Goal: Task Accomplishment & Management: Manage account settings

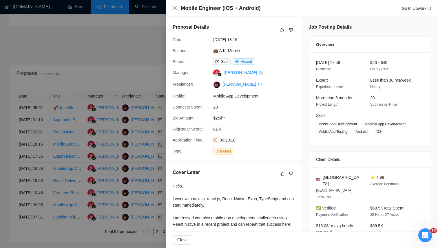
click at [113, 80] on div at bounding box center [219, 124] width 438 height 248
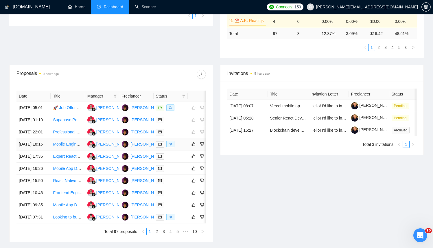
click at [185, 148] on div at bounding box center [171, 144] width 30 height 7
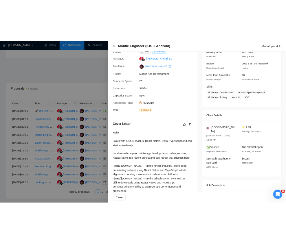
scroll to position [162, 0]
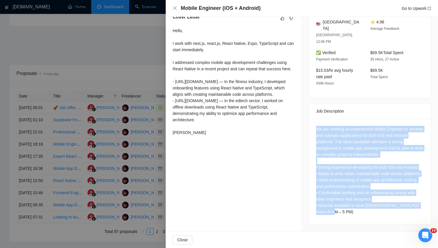
drag, startPoint x: 320, startPoint y: 119, endPoint x: 367, endPoint y: 215, distance: 106.8
click at [367, 215] on div "We are seeking an experienced Mobile Engineer to develop and maintain applicati…" at bounding box center [370, 170] width 108 height 89
copy div "We are seeking an experienced Mobile Engineer to develop and maintain applicati…"
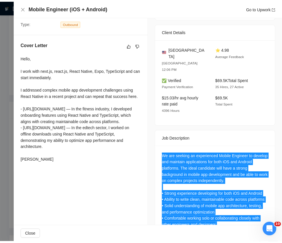
scroll to position [0, 0]
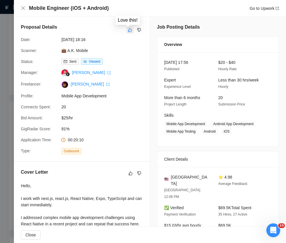
click at [128, 31] on icon "like" at bounding box center [130, 30] width 4 height 5
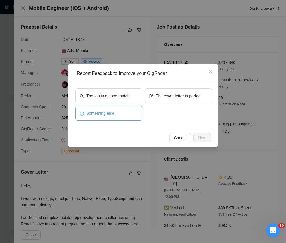
click at [103, 113] on span "Something else" at bounding box center [100, 113] width 28 height 6
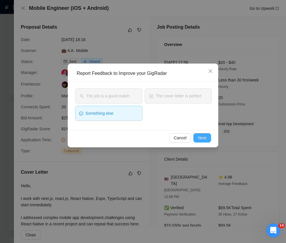
click at [201, 140] on span "Next" at bounding box center [202, 138] width 8 height 6
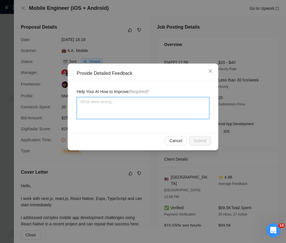
click at [131, 111] on textarea at bounding box center [143, 108] width 133 height 22
paste textarea "This job is a good fit because it requires full-cycle mobile development for iO…"
type textarea "This job is a good fit because it requires full-cycle mobile development for iO…"
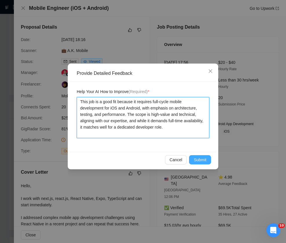
type textarea "This job is a good fit because it requires full-cycle mobile development for iO…"
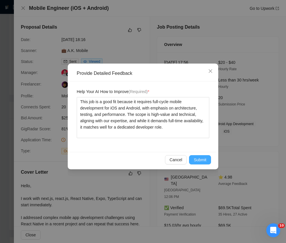
click at [203, 162] on span "Submit" at bounding box center [200, 160] width 13 height 6
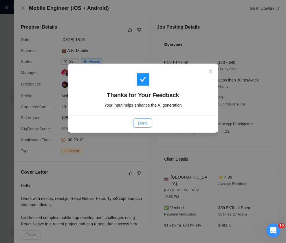
click at [146, 120] on span "Done" at bounding box center [143, 123] width 10 height 6
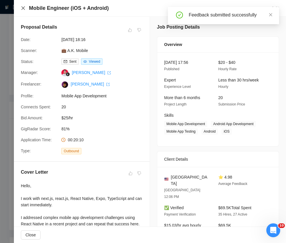
click at [24, 9] on icon "close" at bounding box center [23, 8] width 5 height 5
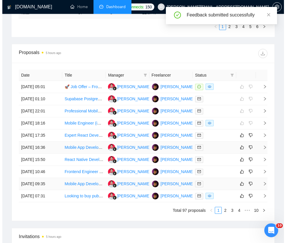
scroll to position [388, 0]
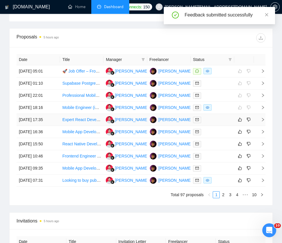
click at [218, 122] on div at bounding box center [212, 120] width 39 height 7
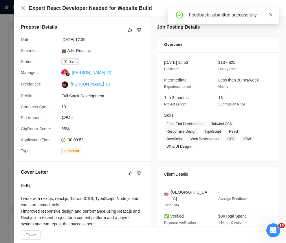
click at [272, 15] on icon "close" at bounding box center [271, 15] width 4 height 4
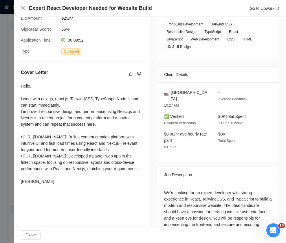
scroll to position [136, 0]
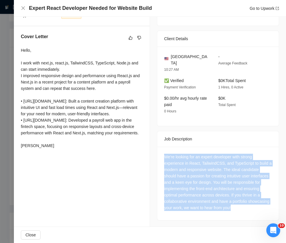
drag, startPoint x: 160, startPoint y: 148, endPoint x: 216, endPoint y: 217, distance: 88.4
click at [216, 217] on div "We're looking for an expert developer with strong experience in React, Tailwind…" at bounding box center [218, 183] width 122 height 73
copy div "We're looking for an expert developer with strong experience in React, Tailwind…"
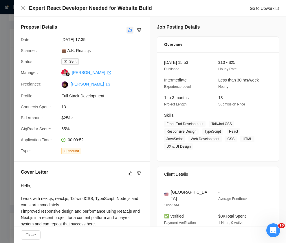
click at [128, 30] on icon "like" at bounding box center [130, 30] width 4 height 4
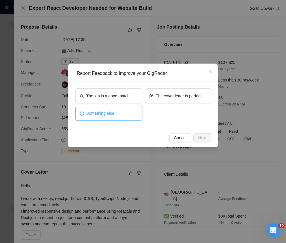
click at [115, 113] on button "Something else" at bounding box center [108, 113] width 67 height 15
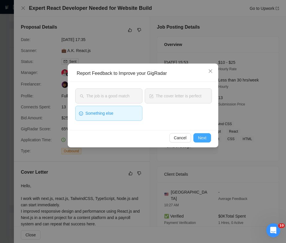
click at [199, 138] on span "Next" at bounding box center [202, 138] width 8 height 6
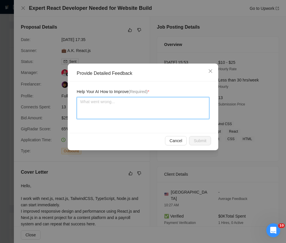
click at [143, 116] on textarea at bounding box center [143, 108] width 133 height 22
paste textarea "This job is a good fit because it focuses on building a modern responsive websi…"
type textarea "This job is a good fit because it focuses on building a modern responsive websi…"
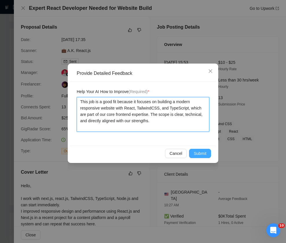
type textarea "This job is a good fit because it focuses on building a modern responsive websi…"
click at [200, 153] on span "Submit" at bounding box center [200, 153] width 13 height 6
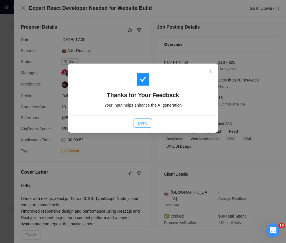
click at [138, 120] on span "Done" at bounding box center [143, 123] width 10 height 6
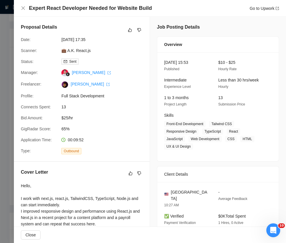
click at [25, 5] on div "Expert React Developer Needed for Website Build Go to Upwork" at bounding box center [150, 8] width 258 height 7
click at [24, 6] on icon "close" at bounding box center [23, 8] width 5 height 5
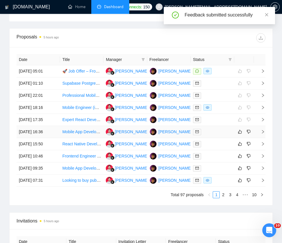
click at [226, 130] on div at bounding box center [212, 132] width 39 height 7
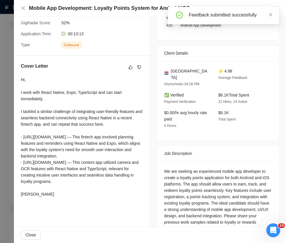
scroll to position [121, 0]
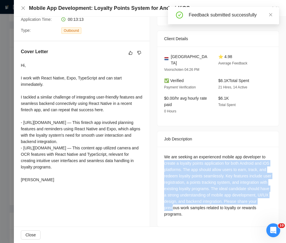
drag, startPoint x: 170, startPoint y: 154, endPoint x: 227, endPoint y: 204, distance: 75.7
click at [227, 204] on div "We are seeking an experienced mobile app developer to create a loyalty points a…" at bounding box center [218, 186] width 108 height 64
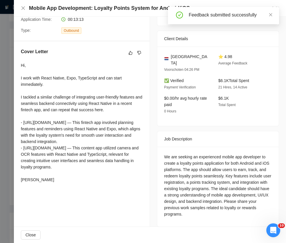
drag, startPoint x: 227, startPoint y: 204, endPoint x: 231, endPoint y: 208, distance: 5.2
click at [228, 205] on div "We are seeking an experienced mobile app developer to create a loyalty points a…" at bounding box center [218, 186] width 108 height 64
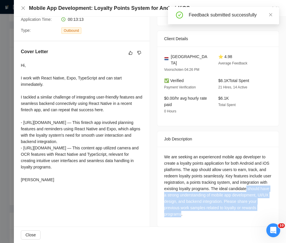
drag, startPoint x: 229, startPoint y: 207, endPoint x: 199, endPoint y: 188, distance: 35.2
click at [199, 188] on div "We are seeking an experienced mobile app developer to create a loyalty points a…" at bounding box center [218, 186] width 108 height 64
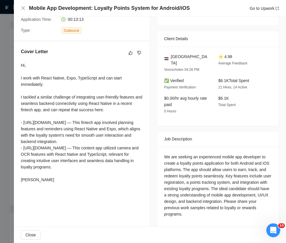
click at [243, 204] on div "We are seeking an experienced mobile app developer to create a loyalty points a…" at bounding box center [218, 186] width 108 height 64
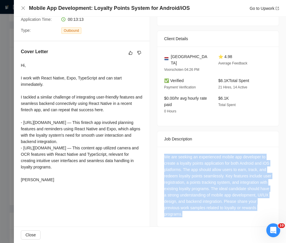
drag, startPoint x: 243, startPoint y: 205, endPoint x: 157, endPoint y: 152, distance: 101.5
click at [157, 152] on div "We are seeking an experienced mobile app developer to create a loyalty points a…" at bounding box center [218, 187] width 122 height 80
copy div "We are seeking an experienced mobile app developer to create a loyalty points a…"
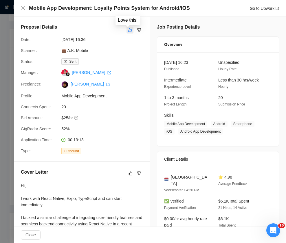
click at [128, 30] on icon "like" at bounding box center [130, 30] width 4 height 5
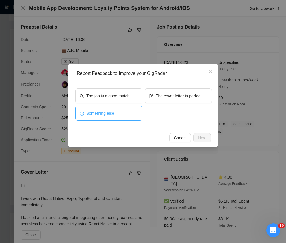
click at [124, 117] on button "Something else" at bounding box center [108, 113] width 67 height 15
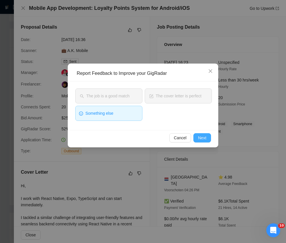
click at [204, 138] on span "Next" at bounding box center [202, 138] width 8 height 6
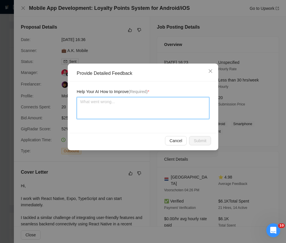
click at [137, 112] on textarea at bounding box center [143, 108] width 133 height 22
paste textarea "This job is a good fit because it requires developing a full cross-platform loy…"
type textarea "This job is a good fit because it requires developing a full cross-platform loy…"
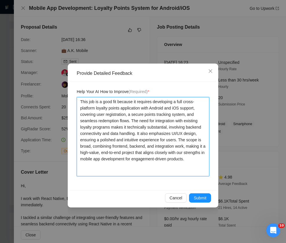
type textarea "This job is a good fit because it requires developing a full cross-platform loy…"
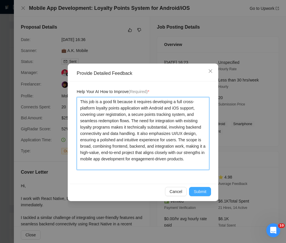
type textarea "This job is a good fit because it requires developing a full cross-platform loy…"
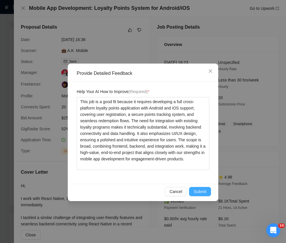
click at [199, 194] on span "Submit" at bounding box center [200, 192] width 13 height 6
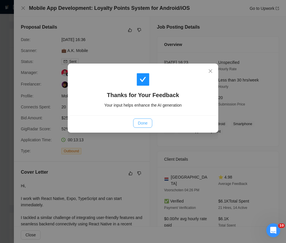
click at [141, 123] on span "Done" at bounding box center [143, 123] width 10 height 6
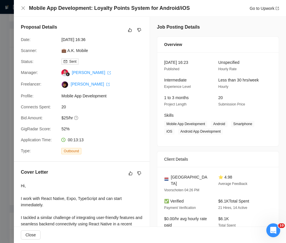
click at [23, 5] on div "Mobile App Development: Loyalty Points System for Android/iOS Go to Upwork" at bounding box center [150, 8] width 258 height 7
click at [24, 7] on icon "close" at bounding box center [23, 8] width 5 height 5
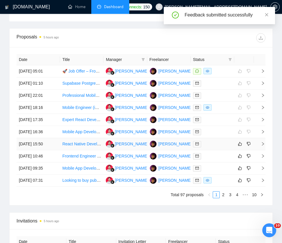
click at [220, 141] on div at bounding box center [212, 144] width 39 height 7
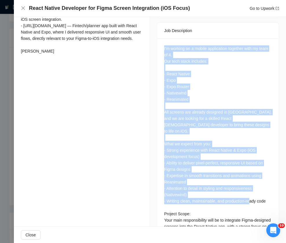
scroll to position [248, 0]
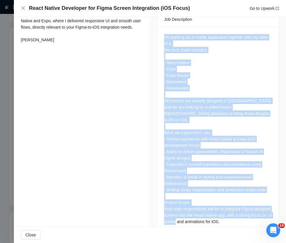
drag, startPoint x: 159, startPoint y: 78, endPoint x: 281, endPoint y: 205, distance: 176.4
click at [281, 205] on div "Job Posting Details Overview 11 Sep, 2025 15:36 Published Unspecified Hourly Ra…" at bounding box center [218, 5] width 136 height 473
copy div "I’m working on a mobile application together with my team of 4. Our tech stack …"
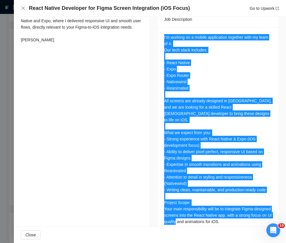
scroll to position [0, 0]
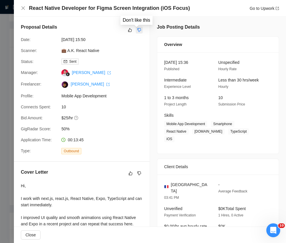
click at [137, 29] on icon "dislike" at bounding box center [139, 30] width 4 height 5
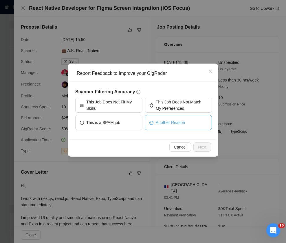
click at [173, 123] on span "Another Reason" at bounding box center [170, 123] width 29 height 6
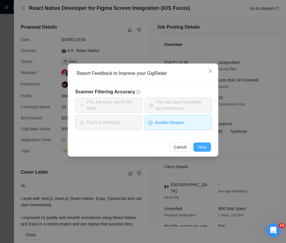
click at [208, 149] on button "Next" at bounding box center [202, 147] width 18 height 9
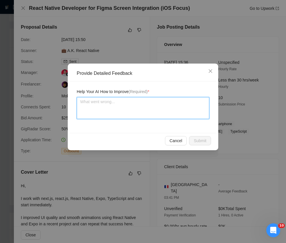
click at [121, 99] on textarea at bounding box center [143, 108] width 133 height 22
paste textarea "This job should be disqualified because the scope is limited to implementing pr…"
type textarea "This job should be disqualified because the scope is limited to implementing pr…"
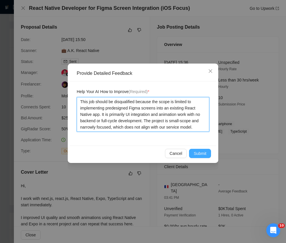
type textarea "This job should be disqualified because the scope is limited to implementing pr…"
click at [207, 156] on button "Submit" at bounding box center [200, 153] width 22 height 9
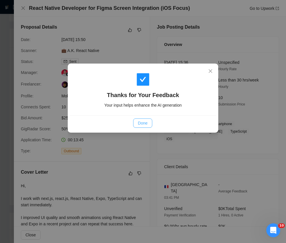
drag, startPoint x: 148, startPoint y: 124, endPoint x: 101, endPoint y: 82, distance: 62.9
click at [148, 124] on button "Done" at bounding box center [142, 123] width 19 height 9
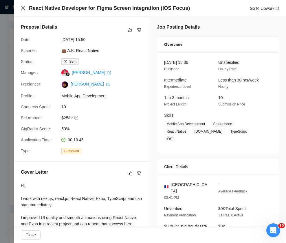
click at [21, 8] on icon "close" at bounding box center [23, 8] width 5 height 5
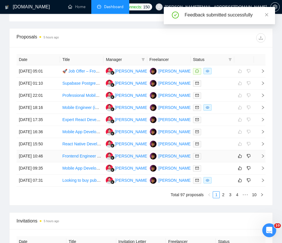
click at [217, 155] on div at bounding box center [212, 156] width 39 height 7
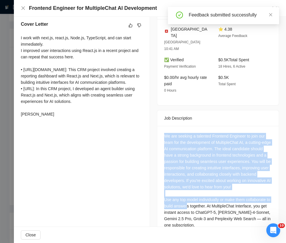
scroll to position [159, 0]
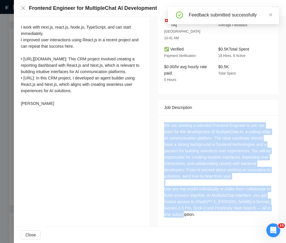
drag, startPoint x: 177, startPoint y: 158, endPoint x: 214, endPoint y: 212, distance: 65.5
click at [214, 212] on div "We are seeking a talented Frontend Engineer to join our team for the developmen…" at bounding box center [218, 171] width 122 height 112
copy div "We are seeking a talented Frontend Engineer to join our team for the developmen…"
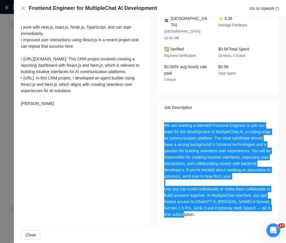
scroll to position [0, 0]
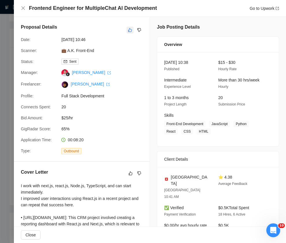
click at [128, 30] on icon "like" at bounding box center [130, 30] width 4 height 4
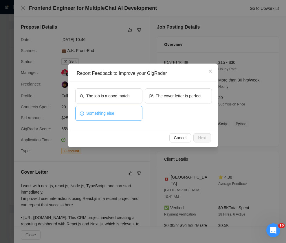
click at [104, 110] on span "Something else" at bounding box center [100, 113] width 28 height 6
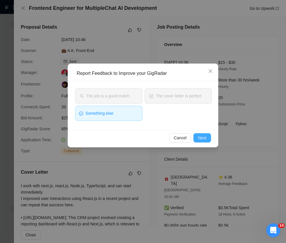
click at [199, 139] on span "Next" at bounding box center [202, 138] width 8 height 6
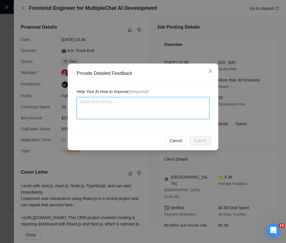
click at [127, 104] on textarea at bounding box center [143, 108] width 133 height 22
paste textarea "This job is a good fit because it involves building the frontend of an advanced…"
type textarea "This job is a good fit because it involves building the frontend of an advanced…"
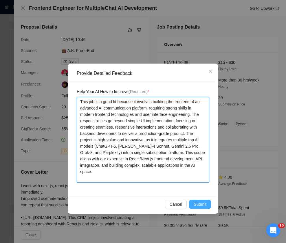
type textarea "This job is a good fit because it involves building the frontend of an advanced…"
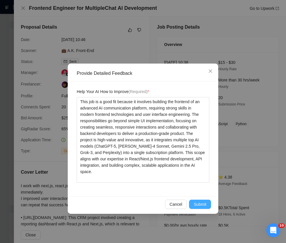
click at [203, 201] on button "Submit" at bounding box center [200, 204] width 22 height 9
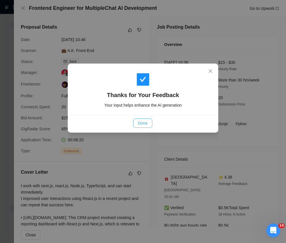
drag, startPoint x: 149, startPoint y: 124, endPoint x: 159, endPoint y: 123, distance: 10.4
click at [149, 124] on button "Done" at bounding box center [142, 123] width 19 height 9
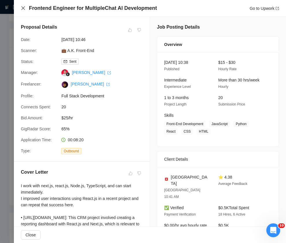
click at [25, 8] on div "Frontend Engineer for MultipleChat AI Development Go to Upwork" at bounding box center [150, 8] width 258 height 7
click at [23, 8] on icon "close" at bounding box center [22, 7] width 3 height 3
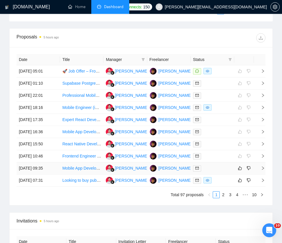
click at [213, 167] on div at bounding box center [212, 168] width 39 height 7
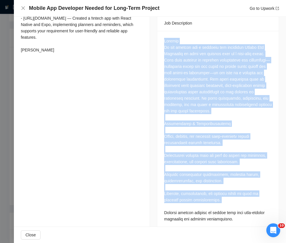
scroll to position [281, 0]
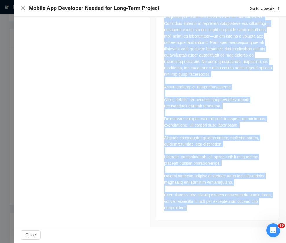
drag, startPoint x: 159, startPoint y: 71, endPoint x: 219, endPoint y: 206, distance: 148.1
click at [219, 206] on div at bounding box center [218, 107] width 122 height 226
copy div "Summary We are looking for a talented and motivated Mobile App Developer to joi…"
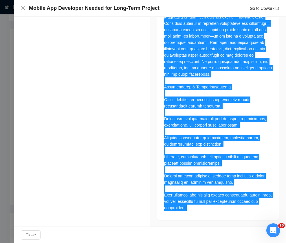
scroll to position [0, 0]
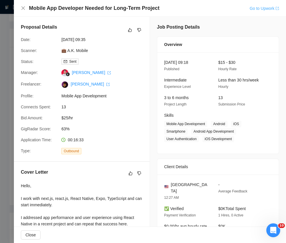
click at [258, 7] on link "Go to Upwork" at bounding box center [264, 8] width 30 height 5
drag, startPoint x: 120, startPoint y: 46, endPoint x: 128, endPoint y: 31, distance: 16.7
click at [120, 45] on div "Proposal Details Date: 11 Sep, 2025 09:35 Scanner: 💼 A.K. Mobile Status: Sent M…" at bounding box center [82, 89] width 136 height 145
click at [128, 30] on icon "like" at bounding box center [130, 30] width 4 height 5
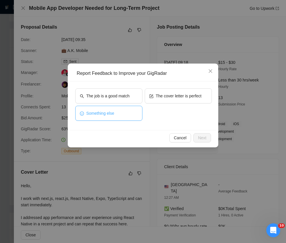
click at [114, 118] on button "Something else" at bounding box center [108, 113] width 67 height 15
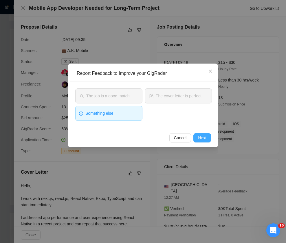
click at [207, 135] on button "Next" at bounding box center [202, 137] width 18 height 9
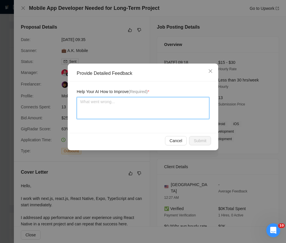
click at [128, 114] on textarea at bounding box center [143, 108] width 133 height 22
paste textarea "This job is a good fit because it offers a long-term mobile app development rol…"
type textarea "This job is a good fit because it offers a long-term mobile app development rol…"
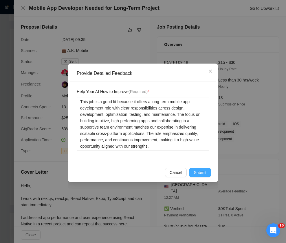
click at [202, 169] on button "Submit" at bounding box center [200, 172] width 22 height 9
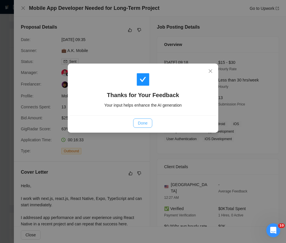
click at [147, 124] on span "Done" at bounding box center [143, 123] width 10 height 6
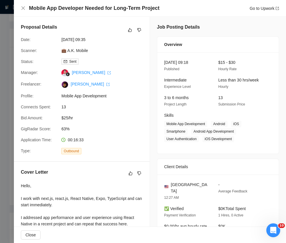
click at [13, 11] on div at bounding box center [143, 121] width 286 height 243
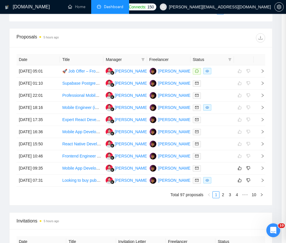
click at [22, 5] on div at bounding box center [143, 121] width 286 height 243
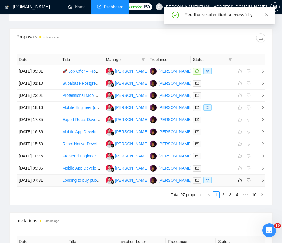
click at [221, 179] on div at bounding box center [212, 180] width 39 height 7
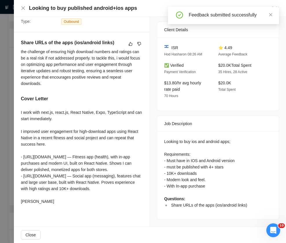
scroll to position [136, 0]
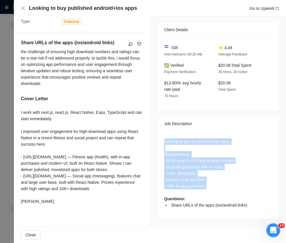
drag, startPoint x: 162, startPoint y: 132, endPoint x: 247, endPoint y: 183, distance: 98.5
click at [247, 183] on div "Looking to buy ios and android apps; Requirements: - Must have in IOS and Andro…" at bounding box center [218, 174] width 108 height 70
copy div "Looking to buy ios and android apps; Requirements: - Must have in IOS and Andro…"
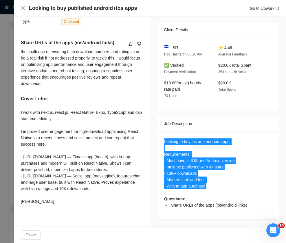
scroll to position [0, 0]
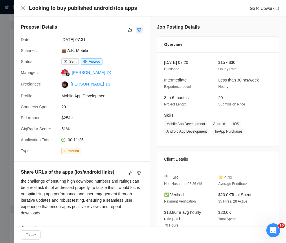
click at [136, 30] on button "button" at bounding box center [139, 30] width 7 height 7
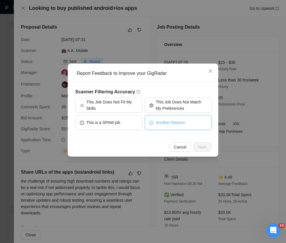
click at [168, 125] on span "Another Reason" at bounding box center [170, 123] width 29 height 6
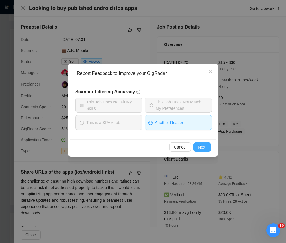
click at [204, 149] on span "Next" at bounding box center [202, 147] width 8 height 6
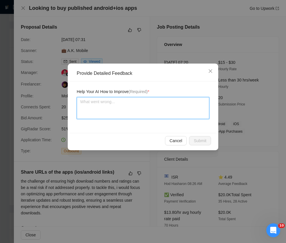
click at [109, 97] on textarea at bounding box center [143, 108] width 133 height 22
paste textarea "This job should be strongly disqualified because it is not about development bu…"
type textarea "This job should be strongly disqualified because it is not about development bu…"
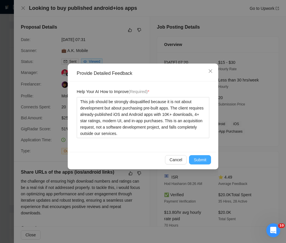
click at [206, 163] on button "Submit" at bounding box center [200, 159] width 22 height 9
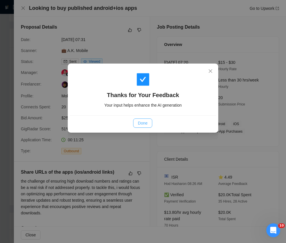
click at [148, 121] on button "Done" at bounding box center [142, 123] width 19 height 9
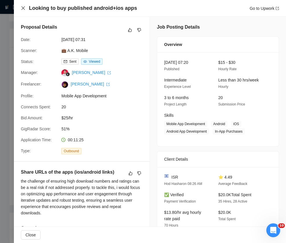
drag, startPoint x: 21, startPoint y: 3, endPoint x: 24, endPoint y: 7, distance: 5.0
click at [21, 3] on div "Looking to buy published android+ios apps Go to Upwork" at bounding box center [150, 8] width 272 height 17
click at [24, 8] on icon "close" at bounding box center [23, 8] width 5 height 5
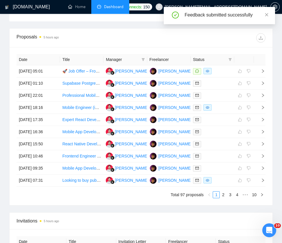
click at [223, 197] on link "2" at bounding box center [223, 195] width 6 height 6
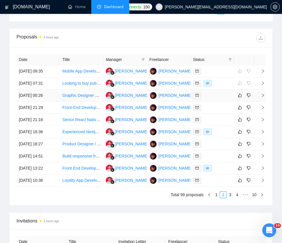
click at [225, 99] on div at bounding box center [212, 95] width 39 height 7
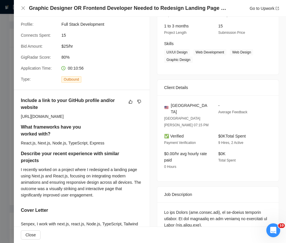
scroll to position [71, 0]
drag, startPoint x: 165, startPoint y: 193, endPoint x: 168, endPoint y: 200, distance: 7.4
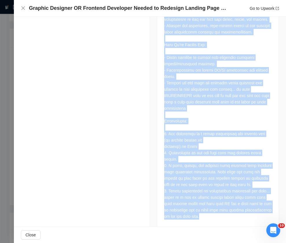
scroll to position [415, 0]
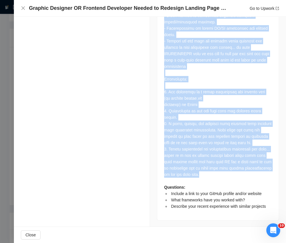
drag, startPoint x: 155, startPoint y: 197, endPoint x: 249, endPoint y: 170, distance: 98.2
click at [249, 170] on div "Questions: Include a link to your GitHub profile and/or website What frameworks…" at bounding box center [218, 40] width 122 height 362
copy div "We are Senpex (www.senpex.com), an on-demand delivery company. We are currently…"
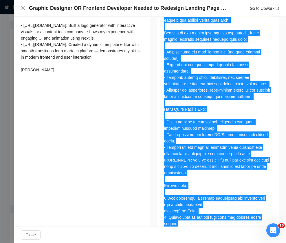
scroll to position [298, 0]
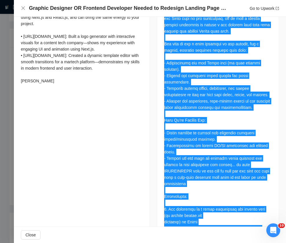
click at [200, 126] on div "Questions: Include a link to your GitHub profile and/or website What frameworks…" at bounding box center [218, 156] width 108 height 344
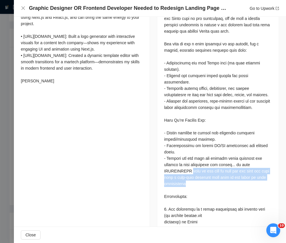
drag, startPoint x: 188, startPoint y: 162, endPoint x: 229, endPoint y: 174, distance: 42.8
click at [229, 174] on div "Questions: Include a link to your GitHub profile and/or website What frameworks…" at bounding box center [218, 156] width 108 height 344
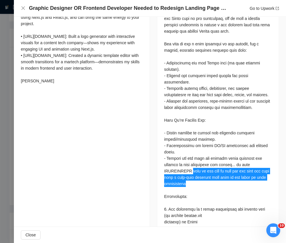
scroll to position [0, 0]
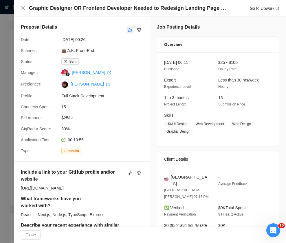
drag, startPoint x: 119, startPoint y: 21, endPoint x: 128, endPoint y: 28, distance: 12.3
click at [119, 21] on div "Proposal Details Date: 11 Sep, 2025 00:26 Scanner: 💼 A.K. Front-End Status: Sen…" at bounding box center [82, 89] width 136 height 145
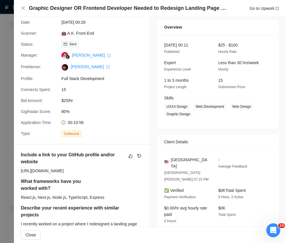
scroll to position [124, 0]
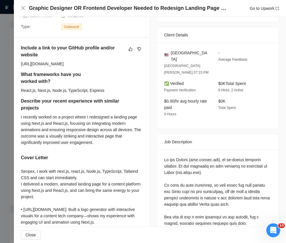
click at [164, 135] on div "Job Description" at bounding box center [218, 142] width 108 height 16
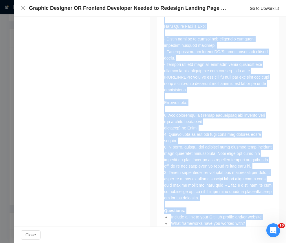
scroll to position [415, 0]
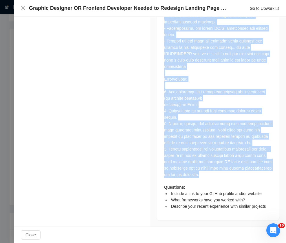
drag, startPoint x: 160, startPoint y: 144, endPoint x: 258, endPoint y: 168, distance: 100.9
click at [258, 168] on div "Questions: Include a link to your GitHub profile and/or website What frameworks…" at bounding box center [218, 40] width 122 height 362
copy div "We are Senpex (www.senpex.com), an on-demand delivery company. We are currently…"
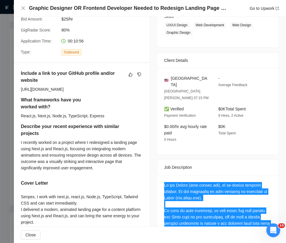
scroll to position [0, 0]
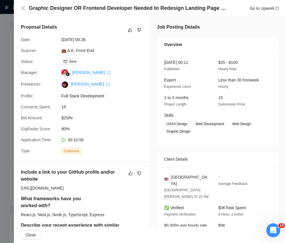
click at [123, 29] on div "Proposal Details" at bounding box center [82, 30] width 122 height 13
click at [128, 30] on icon "like" at bounding box center [130, 30] width 4 height 5
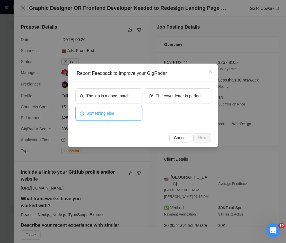
click at [115, 109] on button "Something else" at bounding box center [108, 113] width 67 height 15
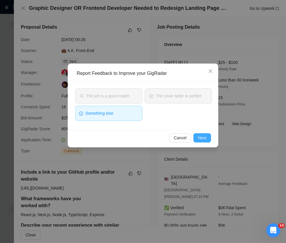
click at [202, 138] on span "Next" at bounding box center [202, 138] width 8 height 6
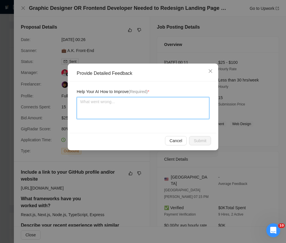
click at [156, 104] on textarea at bounding box center [143, 108] width 133 height 22
paste textarea "This job is a good fit because although it is focused only on creating a new la…"
type textarea "This job is a good fit because although it is focused only on creating a new la…"
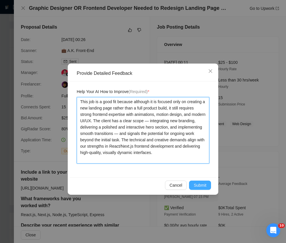
type textarea "This job is a good fit because although it is focused only on creating a new la…"
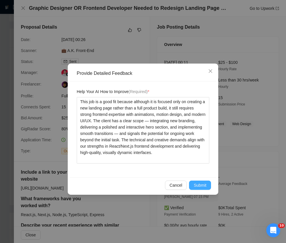
click at [200, 186] on span "Submit" at bounding box center [200, 185] width 13 height 6
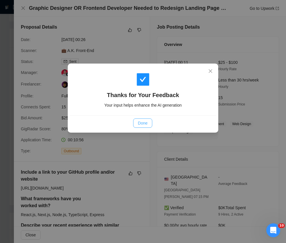
click at [138, 122] on span "Done" at bounding box center [143, 123] width 10 height 6
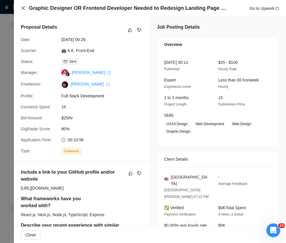
drag, startPoint x: 15, startPoint y: 9, endPoint x: 23, endPoint y: 7, distance: 8.6
click at [15, 9] on div "Graphic Designer OR Frontend Developer Needed to Redesign Landing Page with New…" at bounding box center [150, 8] width 272 height 17
click at [24, 7] on icon "close" at bounding box center [23, 8] width 5 height 5
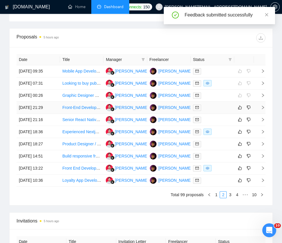
click at [216, 111] on div at bounding box center [212, 107] width 39 height 7
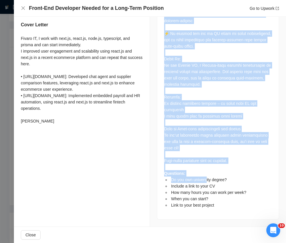
scroll to position [352, 0]
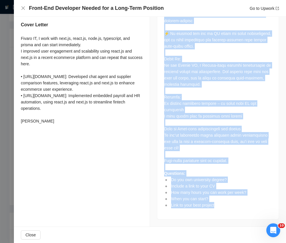
drag, startPoint x: 161, startPoint y: 135, endPoint x: 231, endPoint y: 209, distance: 101.7
click at [231, 209] on div "Questions: Do you own university degree? Include a link to your CV How many hou…" at bounding box center [218, 71] width 122 height 298
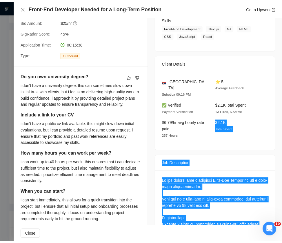
scroll to position [0, 0]
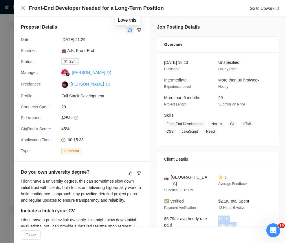
click at [129, 28] on icon "like" at bounding box center [130, 30] width 4 height 5
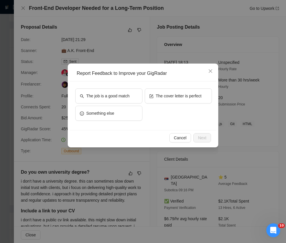
click at [112, 106] on div "The job is a good match" at bounding box center [108, 97] width 67 height 17
click at [113, 110] on button "Something else" at bounding box center [108, 113] width 67 height 15
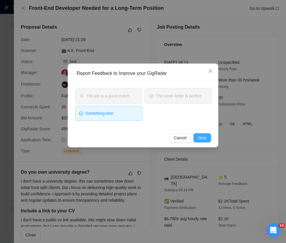
click at [203, 135] on span "Next" at bounding box center [202, 138] width 8 height 6
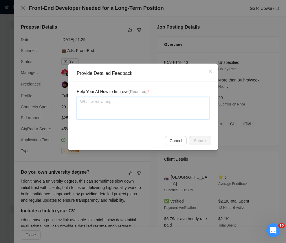
click at [171, 113] on textarea at bounding box center [143, 108] width 133 height 22
paste textarea "This job is a good fit because it offers a long-term front-end role with consis…"
type textarea "This job is a good fit because it offers a long-term front-end role with consis…"
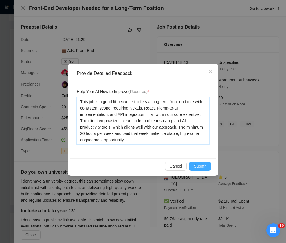
type textarea "This job is a good fit because it offers a long-term front-end role with consis…"
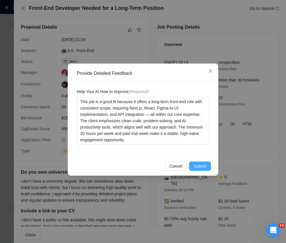
click at [195, 165] on span "Submit" at bounding box center [200, 166] width 13 height 6
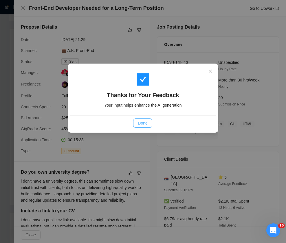
click at [143, 126] on span "Done" at bounding box center [143, 123] width 10 height 6
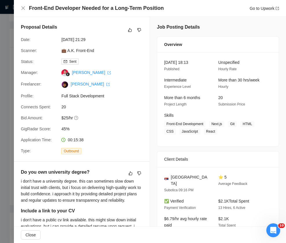
click at [32, 9] on h4 "Front-End Developer Needed for a Long-Term Position" at bounding box center [96, 8] width 135 height 7
click at [25, 7] on icon "close" at bounding box center [23, 8] width 5 height 5
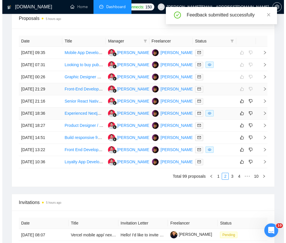
scroll to position [413, 0]
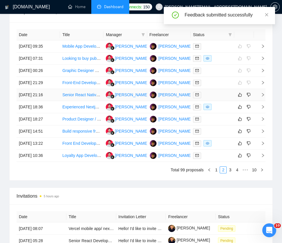
click at [216, 95] on div at bounding box center [212, 95] width 39 height 7
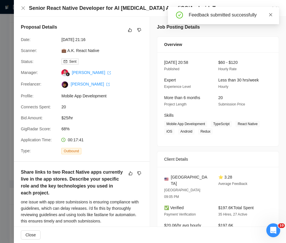
click at [269, 12] on link at bounding box center [271, 15] width 4 height 6
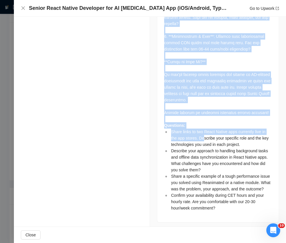
scroll to position [1007, 0]
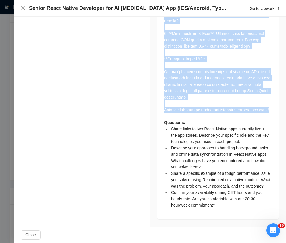
drag, startPoint x: 157, startPoint y: 54, endPoint x: 220, endPoint y: 105, distance: 81.1
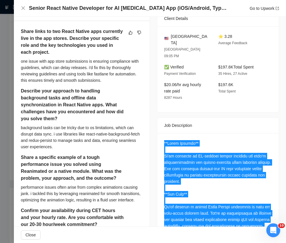
scroll to position [0, 0]
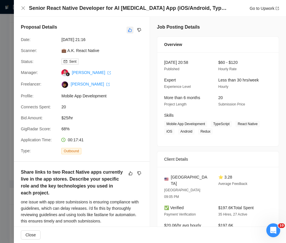
click at [128, 30] on icon "like" at bounding box center [130, 30] width 4 height 4
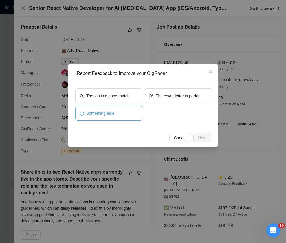
click at [114, 116] on span "Something else" at bounding box center [100, 113] width 28 height 6
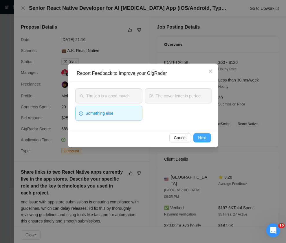
click at [199, 137] on span "Next" at bounding box center [202, 138] width 8 height 6
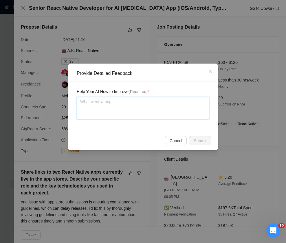
click at [152, 110] on textarea at bounding box center [143, 108] width 133 height 22
paste textarea "This job is a very good fit because it requires advanced React Native developme…"
type textarea "This job is a very good fit because it requires advanced React Native developme…"
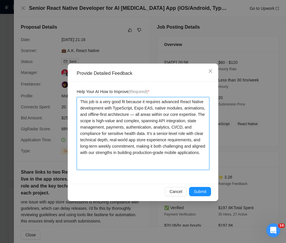
type textarea "This job is a very good fit because it requires advanced React Native developme…"
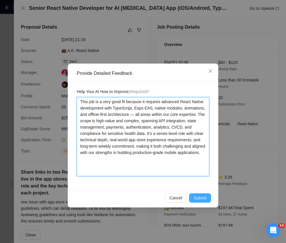
type textarea "This job is a very good fit because it requires advanced React Native developme…"
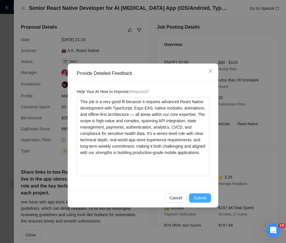
click at [198, 202] on button "Submit" at bounding box center [200, 198] width 22 height 9
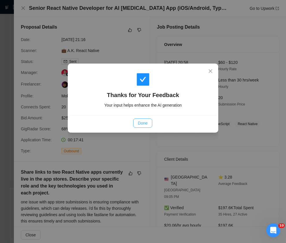
click at [141, 128] on button "Done" at bounding box center [142, 123] width 19 height 9
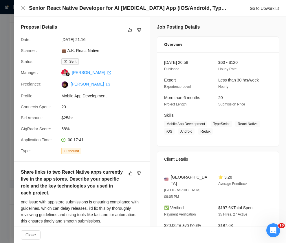
click at [141, 124] on div "Proposal Details Date: 10 Sep, 2025 21:16 Scanner: 💼 A.K. React Native Status: …" at bounding box center [82, 89] width 136 height 145
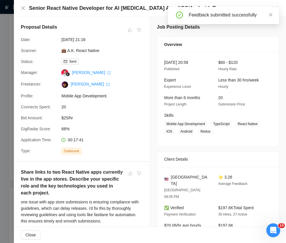
click at [27, 7] on div "Senior React Native Developer for AI Health Coaching App (iOS/Android, TypeScri…" at bounding box center [150, 8] width 258 height 7
click at [19, 8] on div "Senior React Native Developer for AI Health Coaching App (iOS/Android, TypeScri…" at bounding box center [150, 8] width 272 height 17
click at [25, 8] on icon "close" at bounding box center [23, 8] width 5 height 5
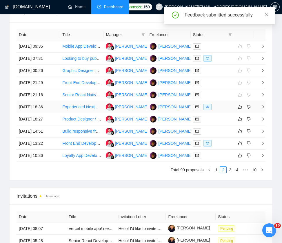
click at [220, 109] on div at bounding box center [212, 107] width 39 height 7
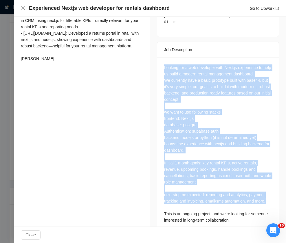
scroll to position [216, 0]
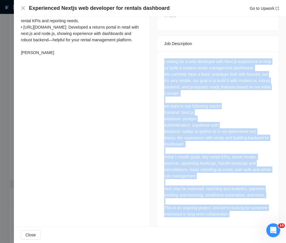
drag, startPoint x: 159, startPoint y: 172, endPoint x: 253, endPoint y: 215, distance: 103.6
click at [253, 215] on div "Looking for a web developer with Next.js experience to help us build a modern r…" at bounding box center [218, 139] width 122 height 175
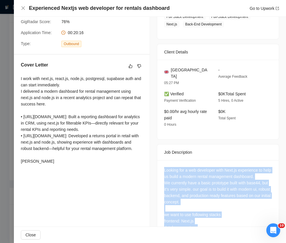
scroll to position [0, 0]
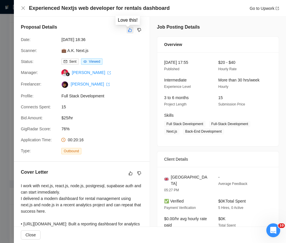
click at [128, 30] on icon "like" at bounding box center [130, 30] width 4 height 5
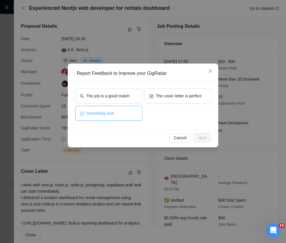
click at [108, 113] on span "Something else" at bounding box center [100, 113] width 28 height 6
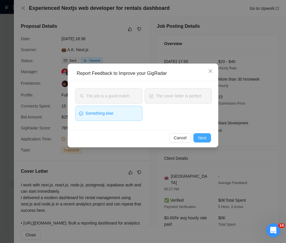
click at [202, 137] on span "Next" at bounding box center [202, 138] width 8 height 6
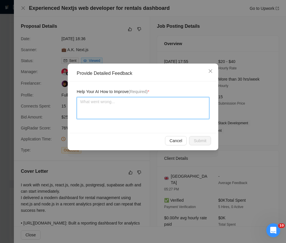
click at [105, 114] on textarea at bounding box center [143, 108] width 133 height 22
paste textarea "This job is a good fit because it involves building a production-ready rental m…"
type textarea "This job is a good fit because it involves building a production-ready rental m…"
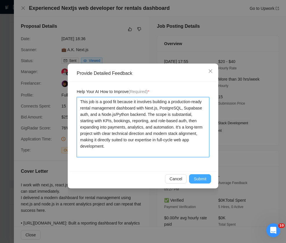
type textarea "This job is a good fit because it involves building a production-ready rental m…"
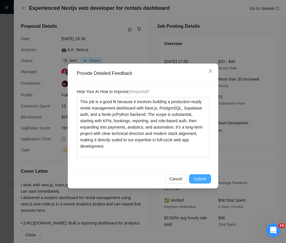
click at [203, 182] on span "Submit" at bounding box center [200, 179] width 13 height 6
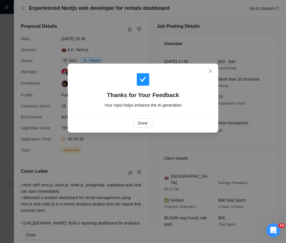
click at [142, 118] on div "Done" at bounding box center [143, 122] width 146 height 15
click at [155, 127] on div "Done" at bounding box center [142, 123] width 137 height 9
click at [151, 126] on button "Done" at bounding box center [142, 123] width 19 height 9
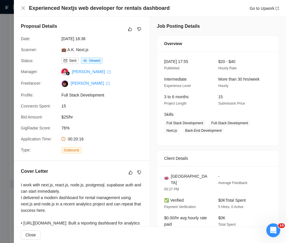
click at [2, 76] on div at bounding box center [143, 121] width 286 height 243
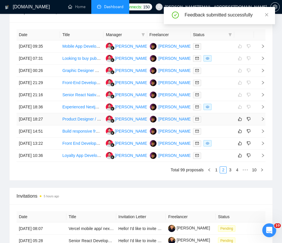
click at [222, 120] on div at bounding box center [212, 119] width 39 height 7
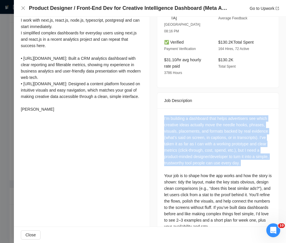
scroll to position [191, 0]
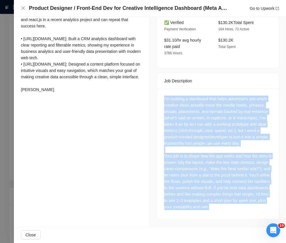
drag, startPoint x: 176, startPoint y: 131, endPoint x: 225, endPoint y: 205, distance: 88.5
click at [225, 205] on div "I’m building a dashboard that helps advertisers see which creative ideas actual…" at bounding box center [218, 154] width 122 height 131
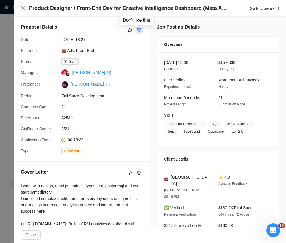
click at [138, 30] on icon "dislike" at bounding box center [139, 30] width 4 height 5
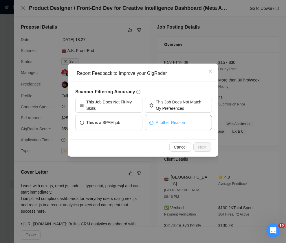
click at [159, 122] on span "Another Reason" at bounding box center [170, 123] width 29 height 6
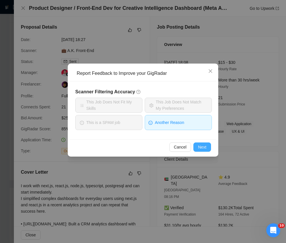
click at [203, 147] on span "Next" at bounding box center [202, 147] width 8 height 6
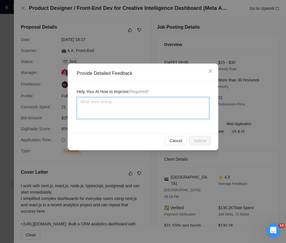
click at [137, 115] on textarea at bounding box center [143, 108] width 133 height 22
paste textarea "This job should be disqualified because even though it sounds like a solid prod…"
type textarea "This job should be disqualified because even though it sounds like a solid prod…"
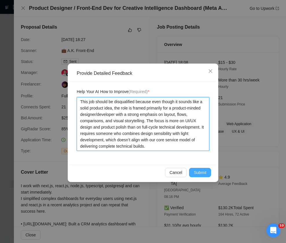
type textarea "This job should be disqualified because even though it sounds like a solid prod…"
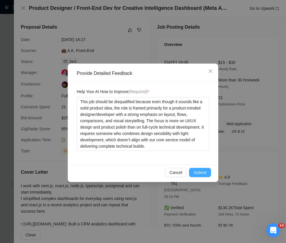
click at [198, 175] on span "Submit" at bounding box center [200, 173] width 13 height 6
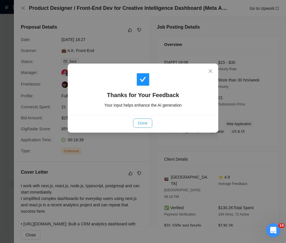
click at [146, 121] on span "Done" at bounding box center [143, 123] width 10 height 6
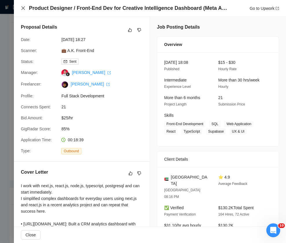
click at [24, 6] on div "Product Designer / Front-End Dev for Creative Intelligence Dashboard (Meta Ads)…" at bounding box center [150, 8] width 258 height 7
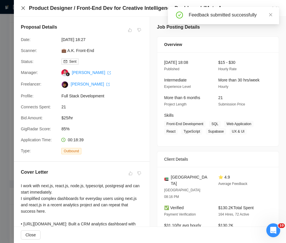
click at [24, 8] on icon "close" at bounding box center [23, 8] width 5 height 5
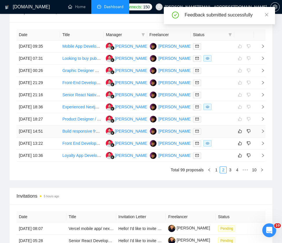
click at [218, 132] on div at bounding box center [212, 131] width 39 height 7
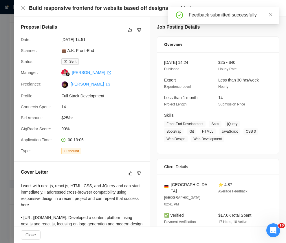
scroll to position [230, 0]
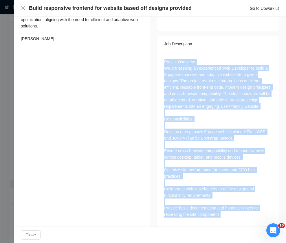
drag, startPoint x: 161, startPoint y: 50, endPoint x: 225, endPoint y: 209, distance: 171.0
click at [225, 209] on div "Project Overview: We are seeking an experienced Web Developer to build a 6-page…" at bounding box center [218, 139] width 122 height 175
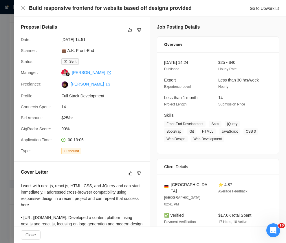
click at [138, 26] on div "Proposal Details" at bounding box center [82, 30] width 122 height 13
click at [137, 29] on icon "dislike" at bounding box center [139, 30] width 4 height 5
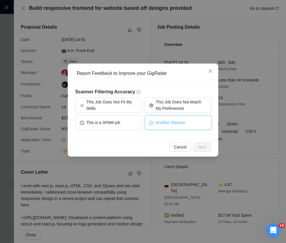
click at [156, 123] on span "Another Reason" at bounding box center [170, 123] width 29 height 6
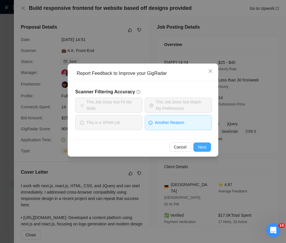
click at [210, 147] on button "Next" at bounding box center [202, 147] width 18 height 9
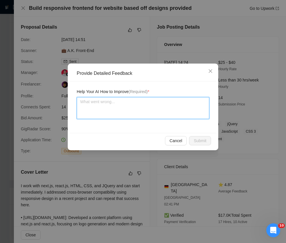
click at [137, 99] on textarea at bounding box center [143, 108] width 133 height 22
paste textarea "This job should be disqualified because it is a low-scope task limited to build…"
type textarea "This job should be disqualified because it is a low-scope task limited to build…"
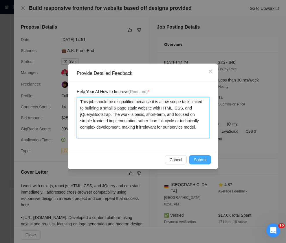
type textarea "This job should be disqualified because it is a low-scope task limited to build…"
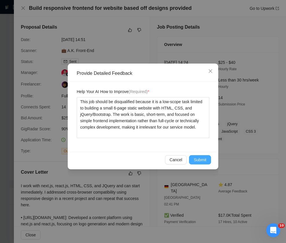
click at [204, 161] on span "Submit" at bounding box center [200, 160] width 13 height 6
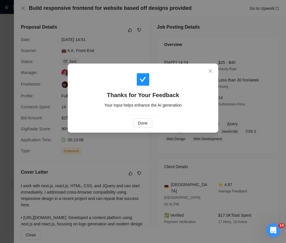
click at [133, 117] on div "Done" at bounding box center [143, 122] width 146 height 15
click at [139, 123] on span "Done" at bounding box center [143, 123] width 10 height 6
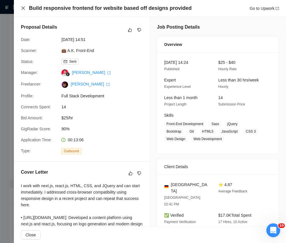
click at [24, 5] on div "Build responsive frontend for website based off designs provided Go to Upwork" at bounding box center [150, 8] width 258 height 7
click at [24, 7] on icon "close" at bounding box center [22, 7] width 3 height 3
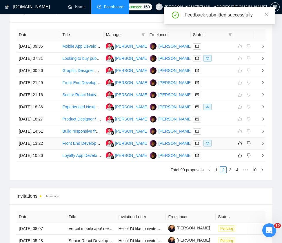
click at [218, 143] on div at bounding box center [212, 143] width 39 height 7
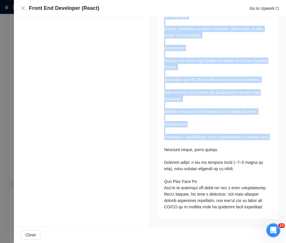
scroll to position [522, 0]
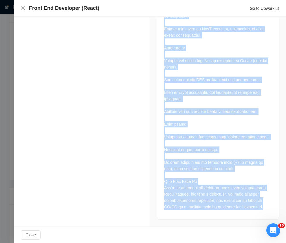
drag, startPoint x: 161, startPoint y: 114, endPoint x: 215, endPoint y: 211, distance: 110.4
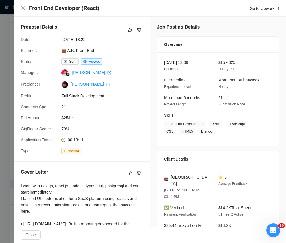
click at [132, 29] on div at bounding box center [134, 30] width 16 height 7
click at [124, 28] on div "Proposal Details" at bounding box center [82, 30] width 122 height 13
click at [128, 29] on icon "like" at bounding box center [130, 30] width 4 height 5
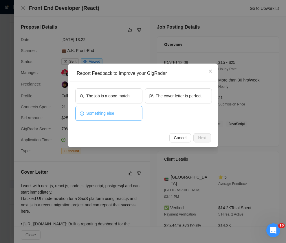
click at [119, 117] on button "Something else" at bounding box center [108, 113] width 67 height 15
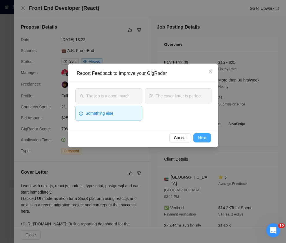
click at [207, 136] on button "Next" at bounding box center [202, 137] width 18 height 9
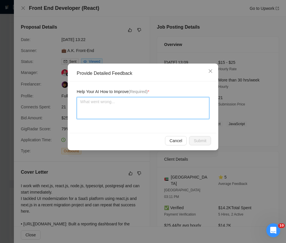
click at [163, 113] on textarea at bounding box center [143, 108] width 133 height 22
paste textarea "This job is a very good fit because it requires React front-end development for…"
type textarea "This job is a very good fit because it requires React front-end development for…"
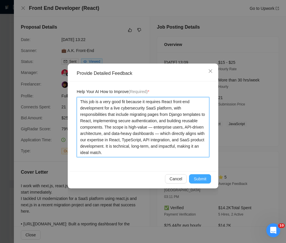
type textarea "This job is a very good fit because it requires React front-end development for…"
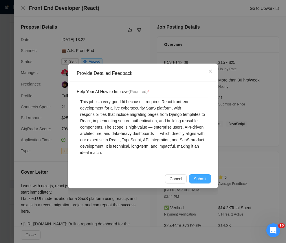
click at [202, 179] on span "Submit" at bounding box center [200, 179] width 13 height 6
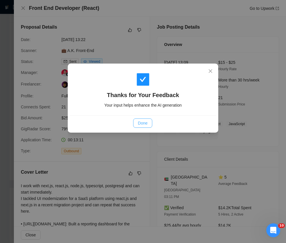
drag, startPoint x: 143, startPoint y: 118, endPoint x: 119, endPoint y: 119, distance: 23.7
click at [143, 119] on button "Done" at bounding box center [142, 123] width 19 height 9
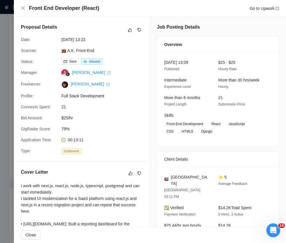
click at [15, 102] on div "Proposal Details Date: 10 Sep, 2025 13:22 Scanner: 💼 A.K. Front-End Status: Sen…" at bounding box center [82, 89] width 136 height 145
click at [10, 98] on div at bounding box center [143, 121] width 286 height 243
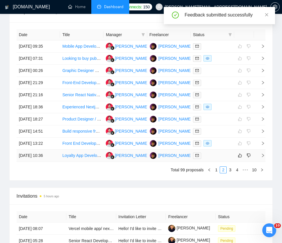
click at [222, 152] on td at bounding box center [211, 156] width 43 height 12
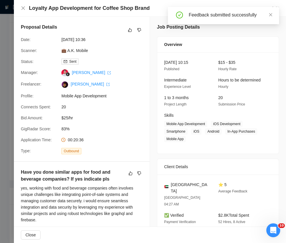
scroll to position [201, 0]
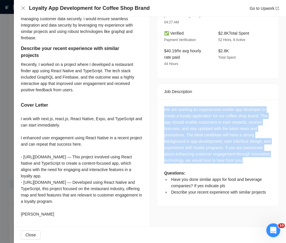
drag, startPoint x: 162, startPoint y: 88, endPoint x: 218, endPoint y: 147, distance: 81.1
click at [218, 147] on div "We are seeking an experienced mobile app developer to create a loyalty applicat…" at bounding box center [218, 150] width 108 height 89
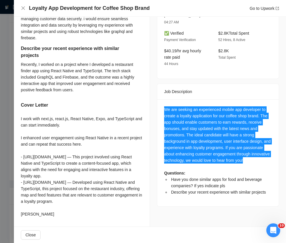
scroll to position [0, 0]
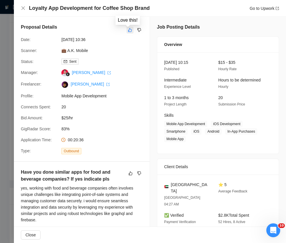
click at [128, 32] on icon "like" at bounding box center [130, 30] width 4 height 5
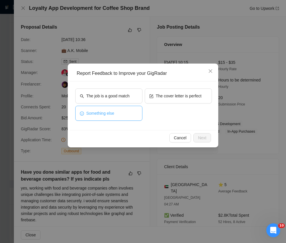
click at [112, 114] on span "Something else" at bounding box center [100, 113] width 28 height 6
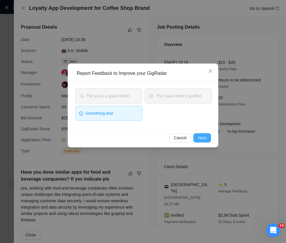
click at [203, 139] on span "Next" at bounding box center [202, 138] width 8 height 6
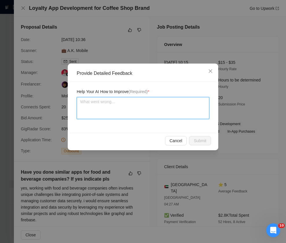
click at [143, 111] on textarea at bounding box center [143, 108] width 133 height 22
paste textarea "This job is a very good fit because it requires building a complete mobile loya…"
type textarea "This job is a very good fit because it requires building a complete mobile loya…"
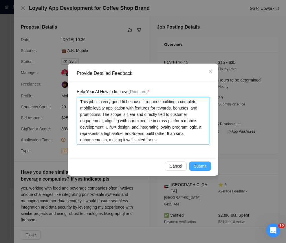
type textarea "This job is a very good fit because it requires building a complete mobile loya…"
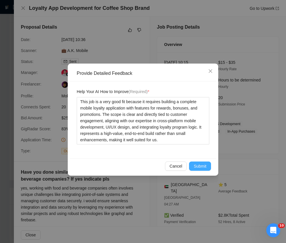
click at [201, 164] on span "Submit" at bounding box center [200, 166] width 13 height 6
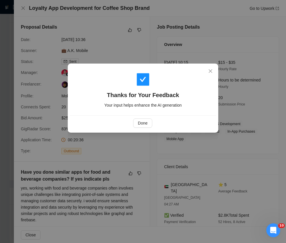
click at [74, 31] on div "Thanks for Your Feedback Your input helps enhance the AI generation Done" at bounding box center [143, 121] width 286 height 243
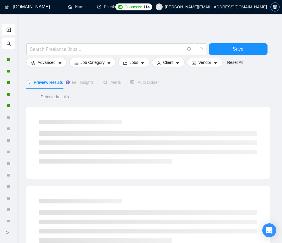
click at [272, 8] on span "setting" at bounding box center [274, 7] width 9 height 5
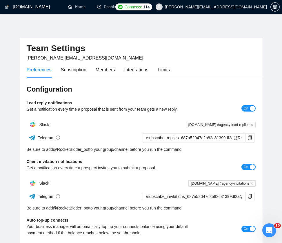
click at [124, 70] on div "Preferences Subscription Members Integrations Limits" at bounding box center [98, 70] width 143 height 16
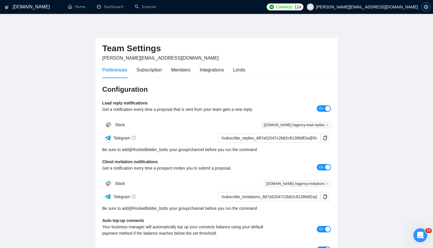
click at [281, 6] on icon "setting" at bounding box center [426, 7] width 5 height 5
click at [281, 183] on icon "close" at bounding box center [327, 183] width 3 height 3
click at [281, 169] on button "On" at bounding box center [324, 167] width 14 height 6
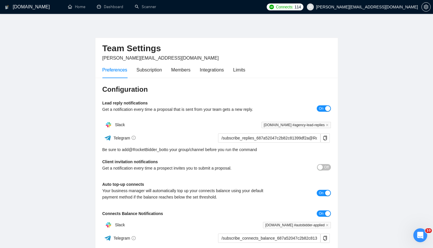
click at [281, 167] on span "Off" at bounding box center [326, 167] width 5 height 6
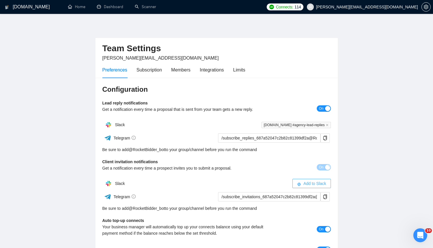
click at [281, 182] on span "Add to Slack" at bounding box center [315, 183] width 23 height 6
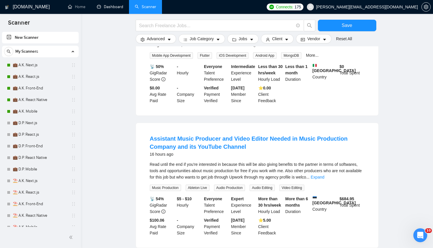
click at [118, 7] on link "Dashboard" at bounding box center [110, 6] width 26 height 5
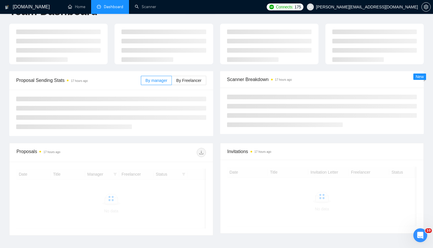
scroll to position [25, 0]
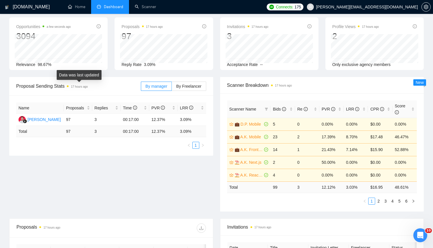
click at [80, 86] on time "17 hours ago" at bounding box center [79, 86] width 17 height 3
click at [81, 87] on time "17 hours ago" at bounding box center [79, 86] width 17 height 3
click at [72, 84] on span "17 hours ago" at bounding box center [77, 86] width 21 height 6
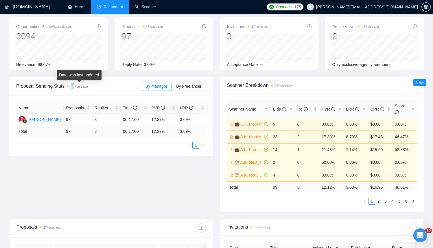
click at [72, 84] on span "17 hours ago" at bounding box center [77, 86] width 21 height 6
click at [78, 87] on time "17 hours ago" at bounding box center [79, 86] width 17 height 3
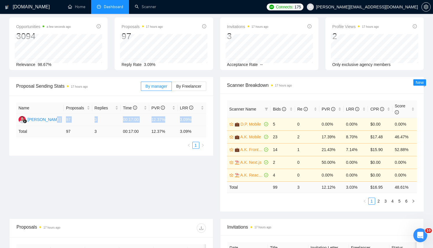
drag, startPoint x: 78, startPoint y: 119, endPoint x: 199, endPoint y: 121, distance: 121.6
click at [199, 121] on tr "[PERSON_NAME] 97 3 00:17:00 12.37% 3.09%" at bounding box center [111, 120] width 190 height 12
click at [94, 175] on div "Proposal Sending Stats 17 hours ago By manager By Freelancer Name Proposals Rep…" at bounding box center [217, 148] width 422 height 142
click at [183, 84] on span "By Freelancer" at bounding box center [188, 86] width 25 height 5
click at [172, 88] on input "By Freelancer" at bounding box center [172, 88] width 0 height 0
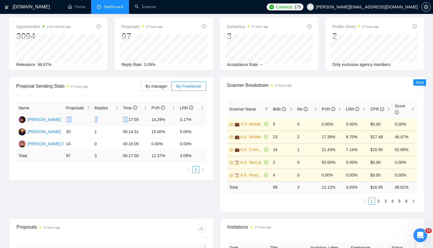
drag, startPoint x: 67, startPoint y: 117, endPoint x: 128, endPoint y: 117, distance: 61.3
click at [128, 116] on tr "[PERSON_NAME] 63 2 00:17:59 14.29% 3.17%" at bounding box center [111, 120] width 190 height 12
click at [127, 117] on td "00:17:59" at bounding box center [135, 120] width 28 height 12
click at [157, 83] on label "By manager" at bounding box center [156, 86] width 31 height 9
click at [141, 88] on input "By manager" at bounding box center [141, 88] width 0 height 0
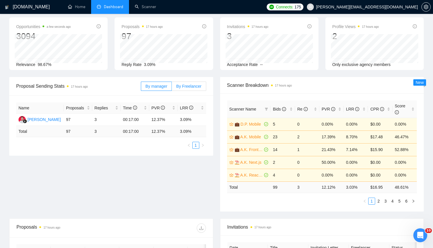
click at [196, 86] on span "By Freelancer" at bounding box center [188, 86] width 25 height 5
click at [172, 88] on input "By Freelancer" at bounding box center [172, 88] width 0 height 0
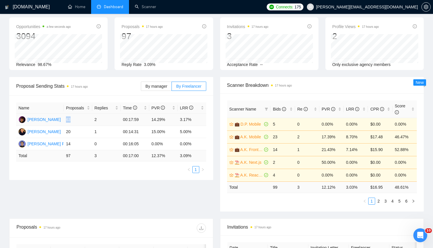
drag, startPoint x: 66, startPoint y: 117, endPoint x: 73, endPoint y: 118, distance: 7.3
click at [73, 118] on td "63" at bounding box center [78, 120] width 28 height 12
click at [153, 82] on label "By manager" at bounding box center [156, 86] width 31 height 9
click at [141, 88] on input "By manager" at bounding box center [141, 88] width 0 height 0
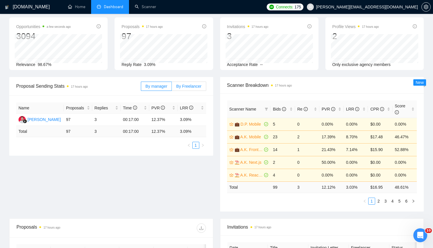
click at [197, 84] on span "By Freelancer" at bounding box center [188, 86] width 25 height 5
click at [172, 88] on input "By Freelancer" at bounding box center [172, 88] width 0 height 0
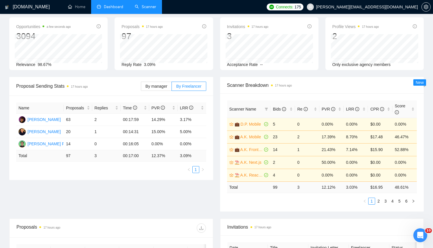
click at [147, 8] on link "Scanner" at bounding box center [145, 6] width 21 height 5
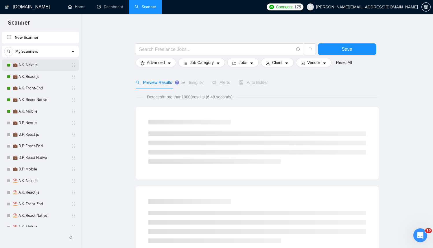
click at [38, 63] on link "💼 A.K. Next.js" at bounding box center [40, 65] width 55 height 12
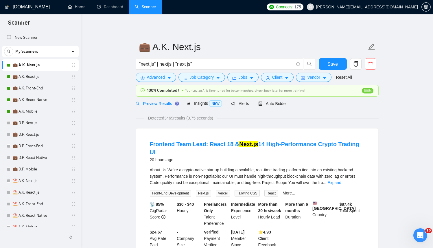
click at [43, 67] on link "💼 A.K. Next.js" at bounding box center [40, 65] width 55 height 12
click at [164, 69] on span ""next.js" | nextjs | "next js"" at bounding box center [220, 64] width 168 height 12
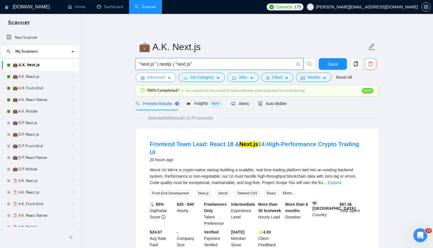
click at [160, 77] on span "Advanced" at bounding box center [156, 77] width 18 height 6
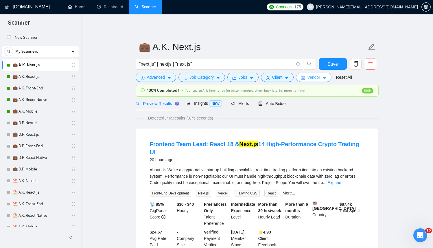
click at [311, 80] on span "Vendor" at bounding box center [313, 77] width 13 height 6
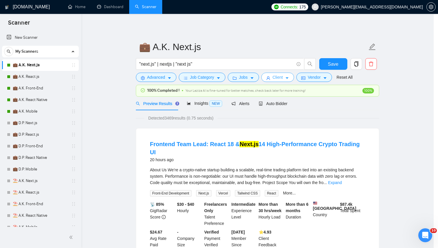
scroll to position [17, 0]
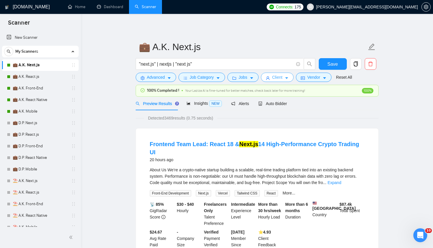
click at [275, 77] on span "Client" at bounding box center [277, 77] width 10 height 6
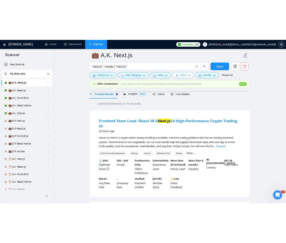
scroll to position [0, 0]
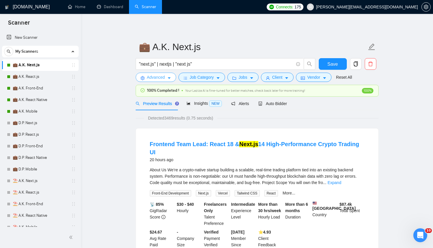
click at [155, 74] on button "Advanced" at bounding box center [156, 77] width 41 height 9
click at [159, 78] on span "Advanced" at bounding box center [156, 77] width 18 height 6
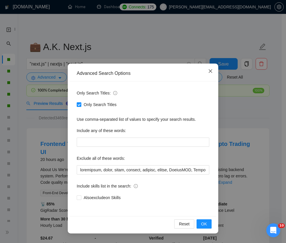
click at [212, 70] on icon "close" at bounding box center [210, 71] width 5 height 5
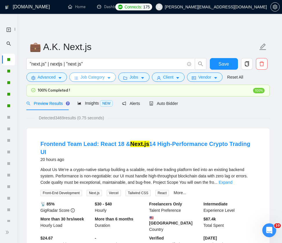
click at [102, 80] on span "Job Category" at bounding box center [92, 77] width 24 height 6
click at [133, 75] on span "Jobs" at bounding box center [133, 77] width 9 height 6
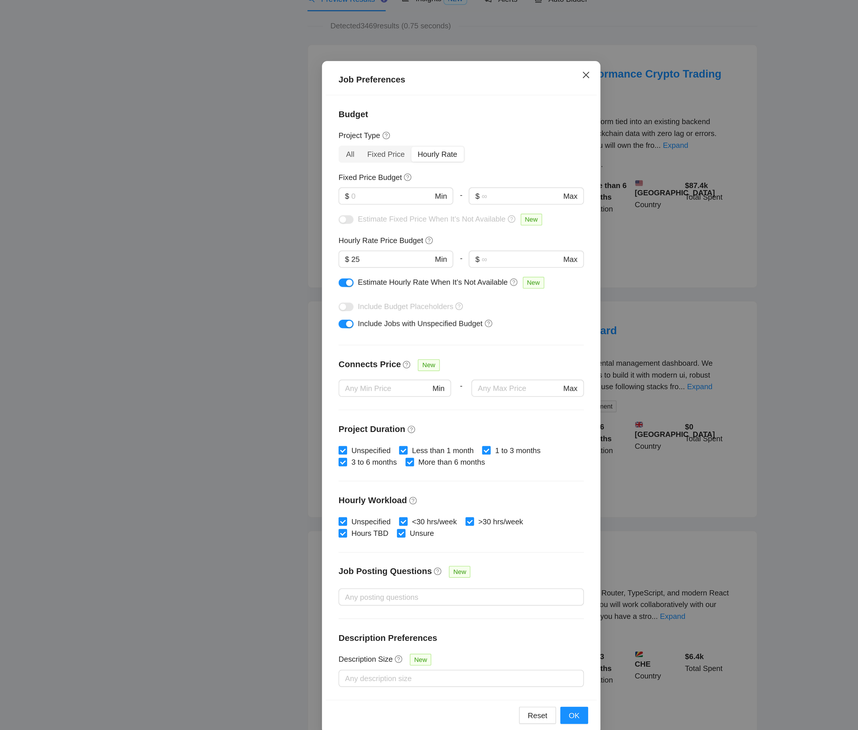
click at [433, 145] on icon "close" at bounding box center [496, 144] width 5 height 5
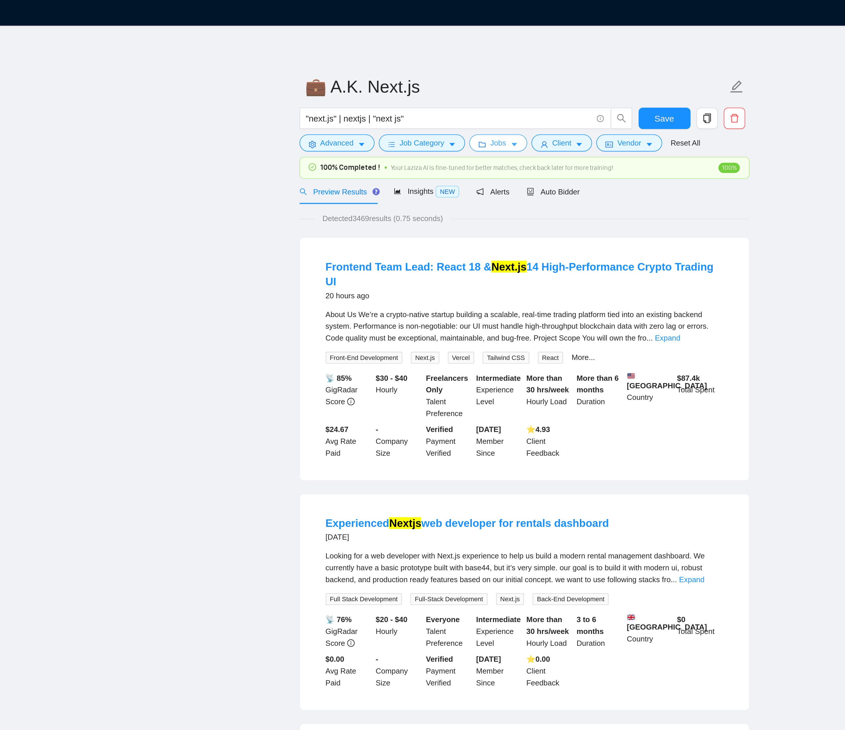
click at [433, 78] on button "Jobs" at bounding box center [448, 77] width 31 height 9
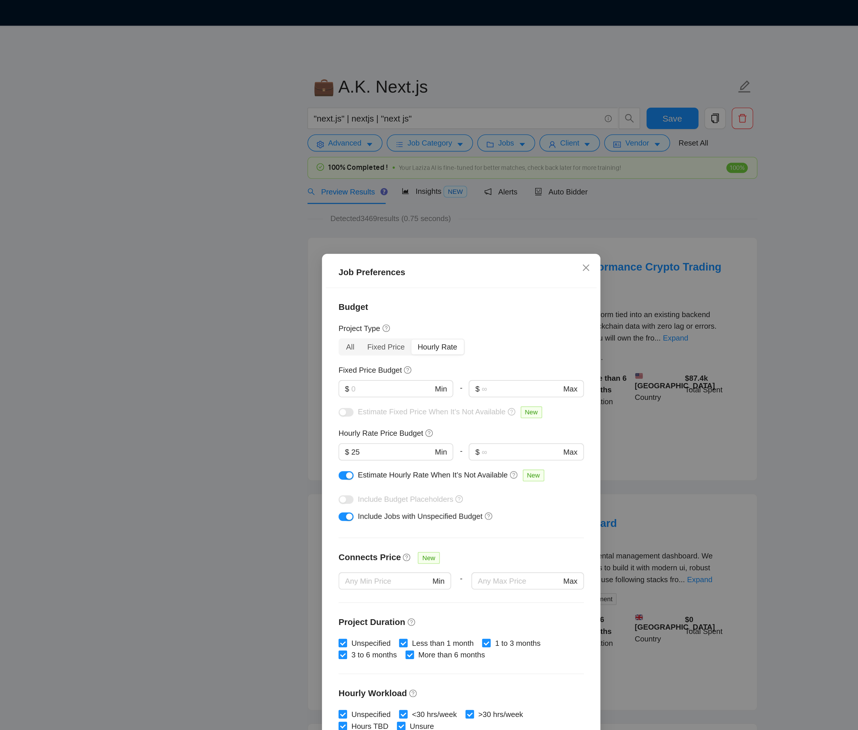
click at [433, 117] on div "Job Preferences Budget Project Type All Fixed Price Hourly Rate Fixed Price Bud…" at bounding box center [429, 365] width 858 height 730
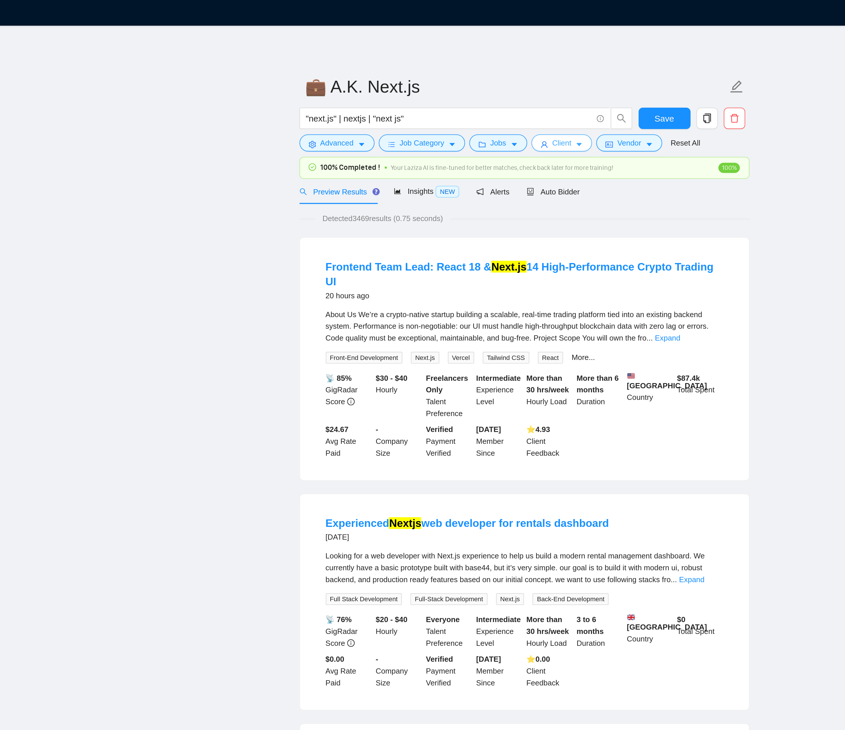
click at [433, 74] on span "Client" at bounding box center [483, 77] width 10 height 6
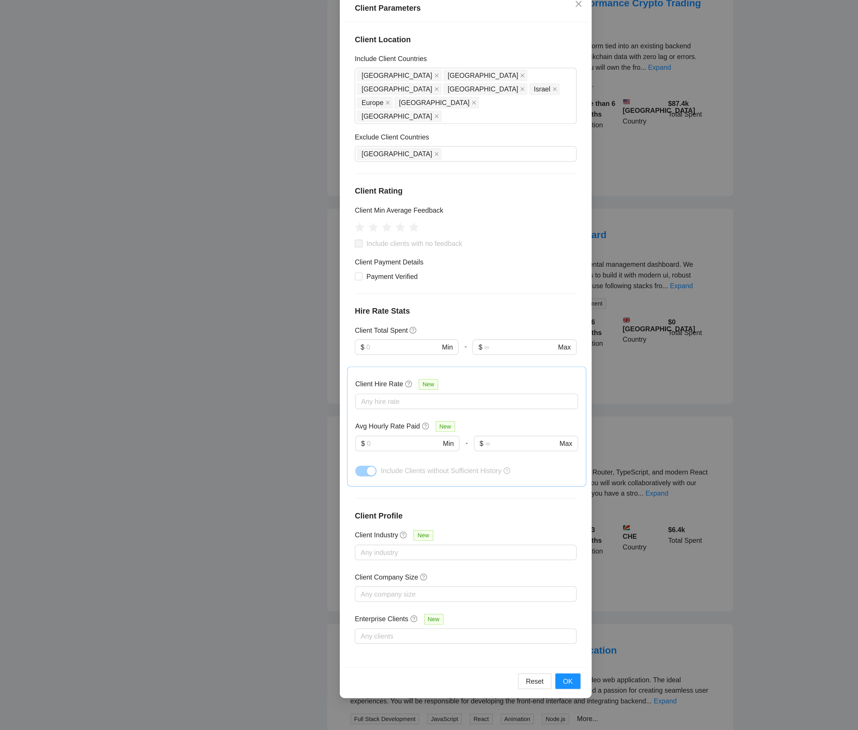
click at [433, 248] on div "Client Location Include Client Countries [GEOGRAPHIC_DATA] [GEOGRAPHIC_DATA] [G…" at bounding box center [429, 348] width 146 height 385
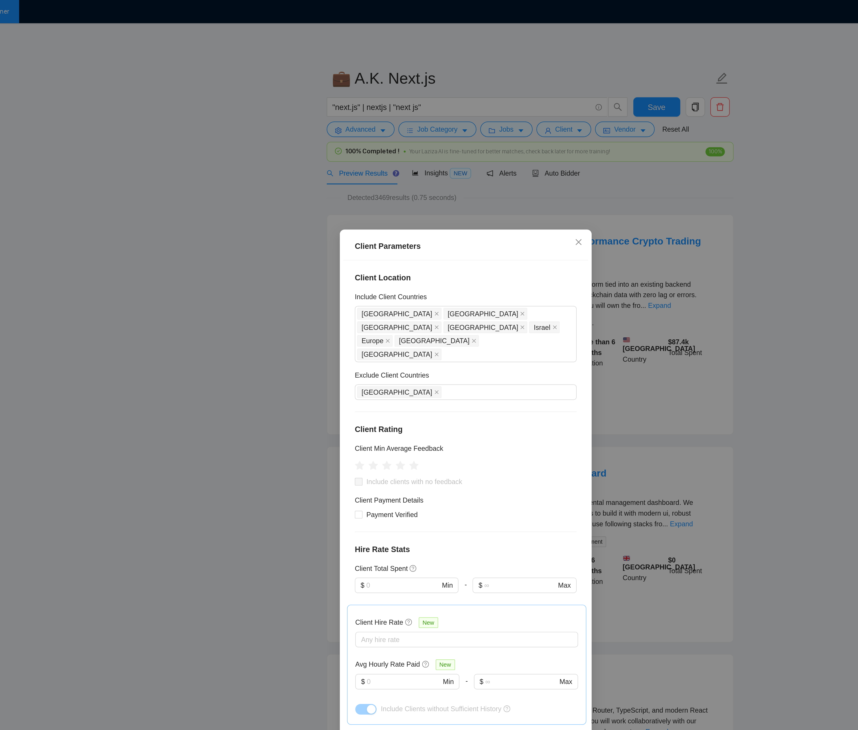
click at [433, 148] on div "Client Parameters Client Location Include Client Countries [GEOGRAPHIC_DATA] [G…" at bounding box center [429, 365] width 858 height 730
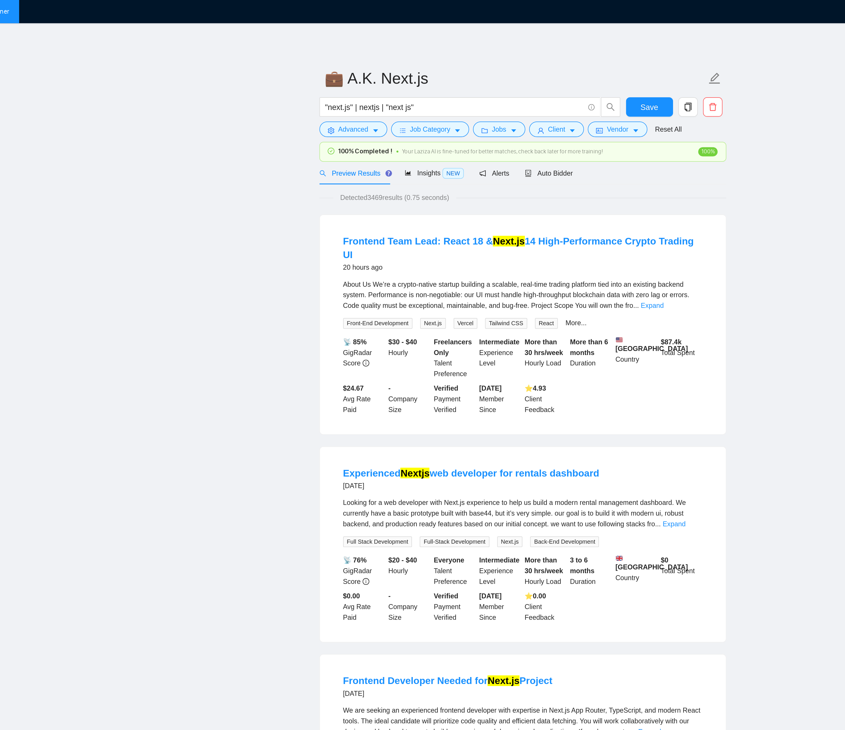
click at [433, 72] on div ""next.js" | nextjs | "next js"" at bounding box center [431, 65] width 182 height 14
click at [433, 81] on button "Vendor" at bounding box center [519, 77] width 35 height 9
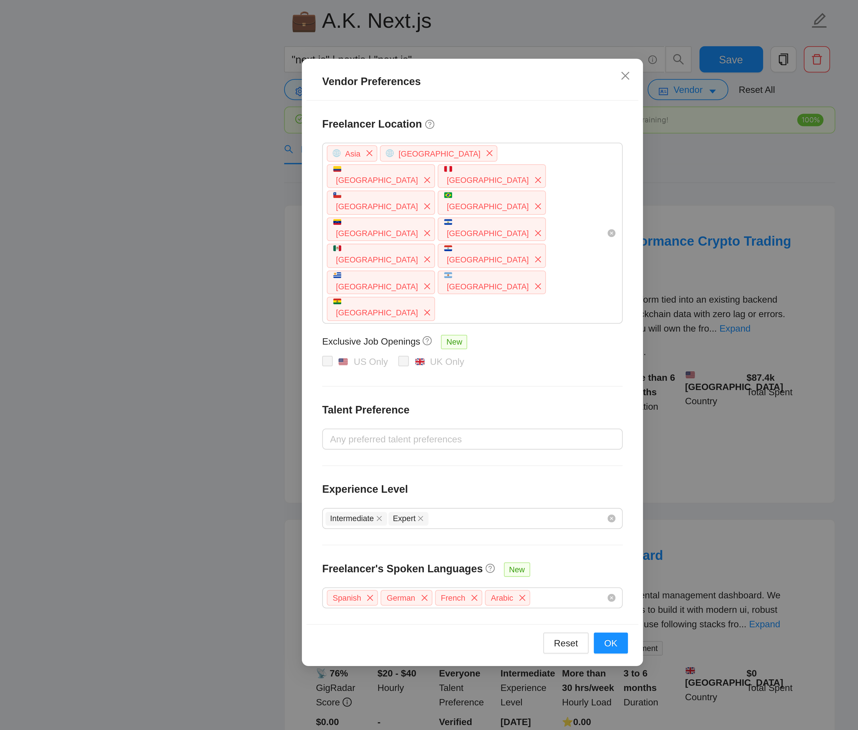
click at [433, 140] on div "Vendor Preferences Freelancer Location [GEOGRAPHIC_DATA] [GEOGRAPHIC_DATA] [GEO…" at bounding box center [429, 365] width 858 height 730
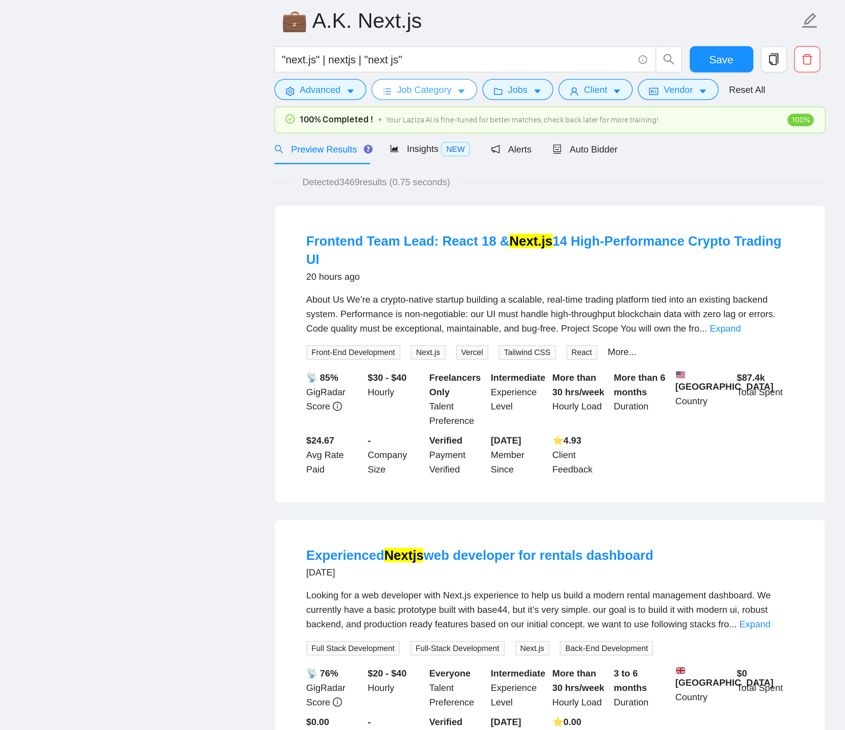
click at [415, 77] on span "Job Category" at bounding box center [408, 77] width 24 height 6
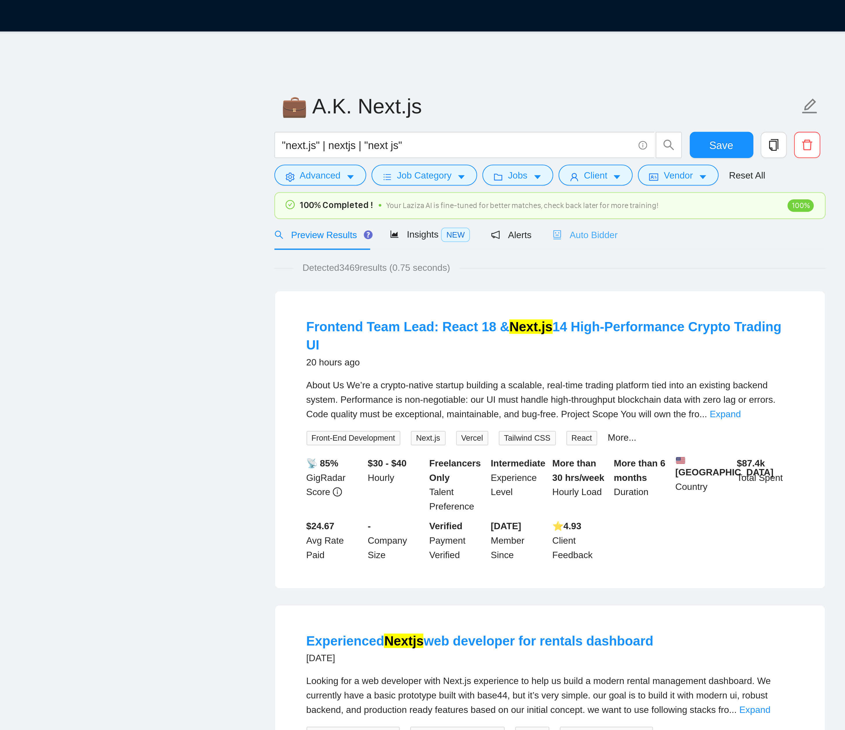
click at [433, 109] on div "Auto Bidder" at bounding box center [478, 104] width 29 height 14
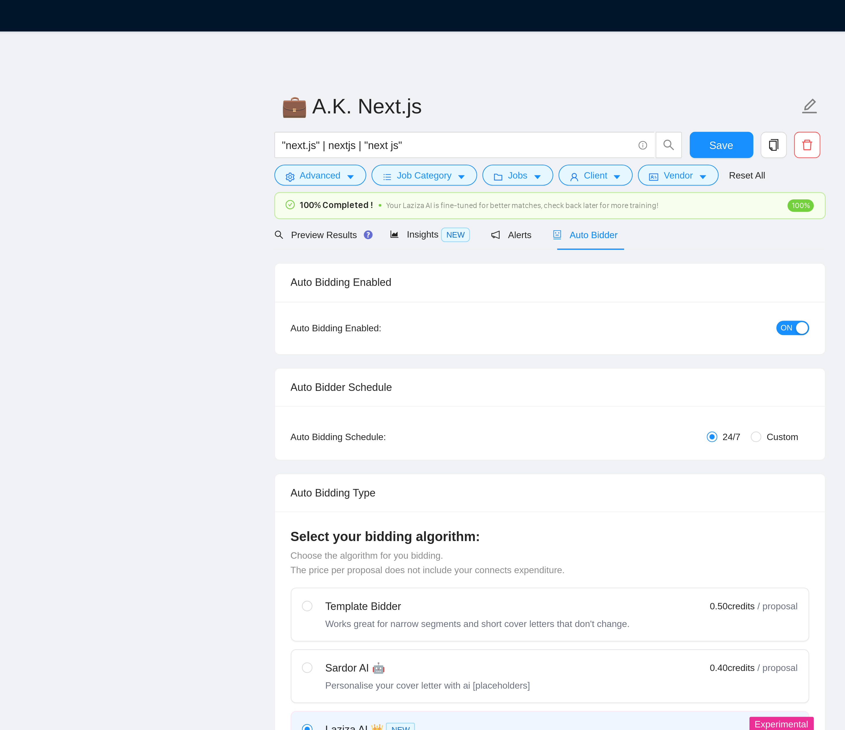
checkbox input "true"
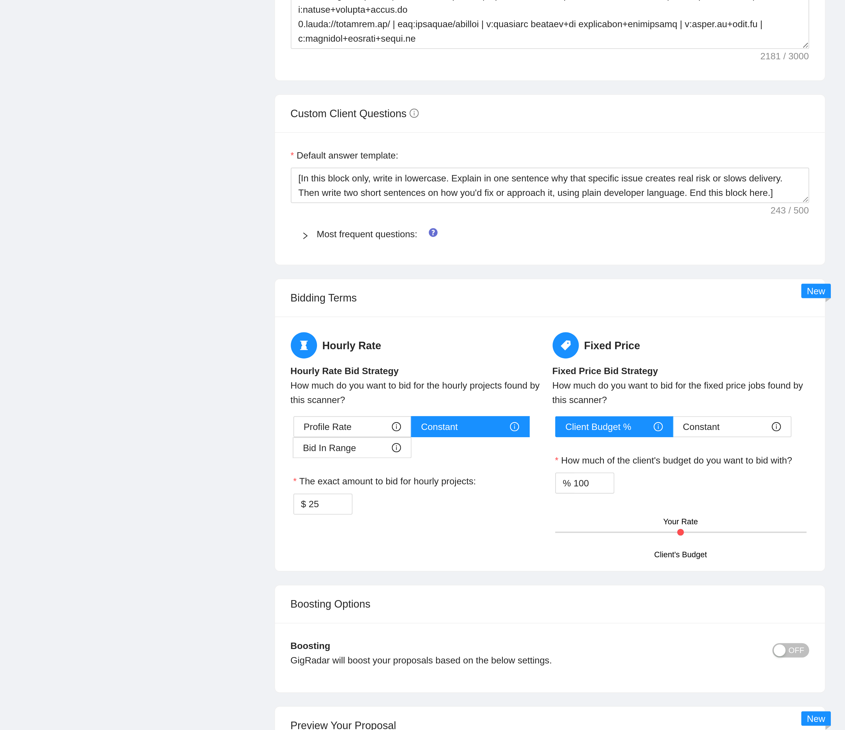
scroll to position [456, 0]
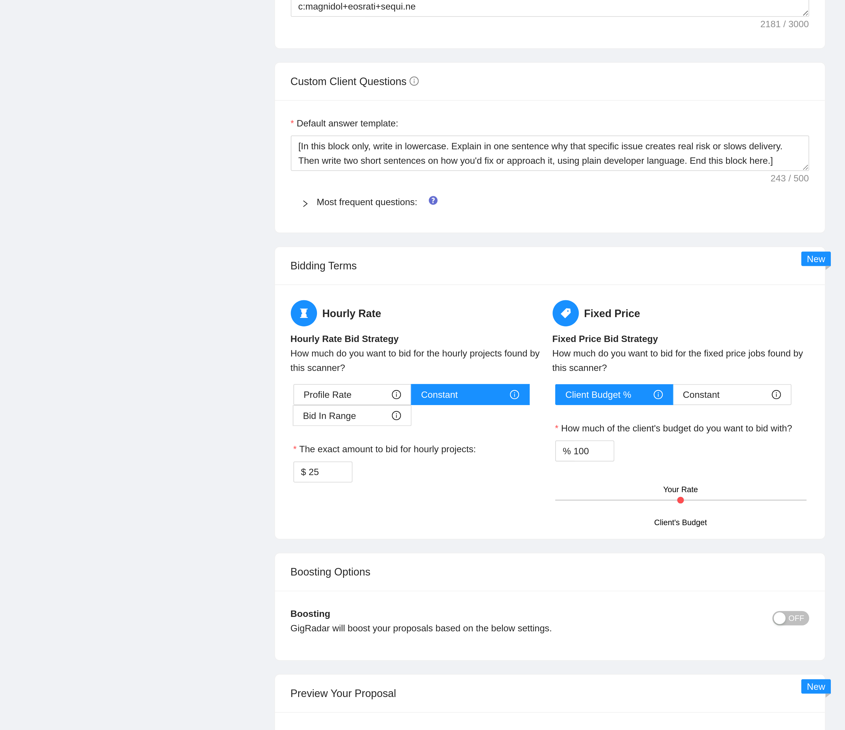
click at [395, 248] on div "Most frequent questions:" at bounding box center [463, 496] width 229 height 13
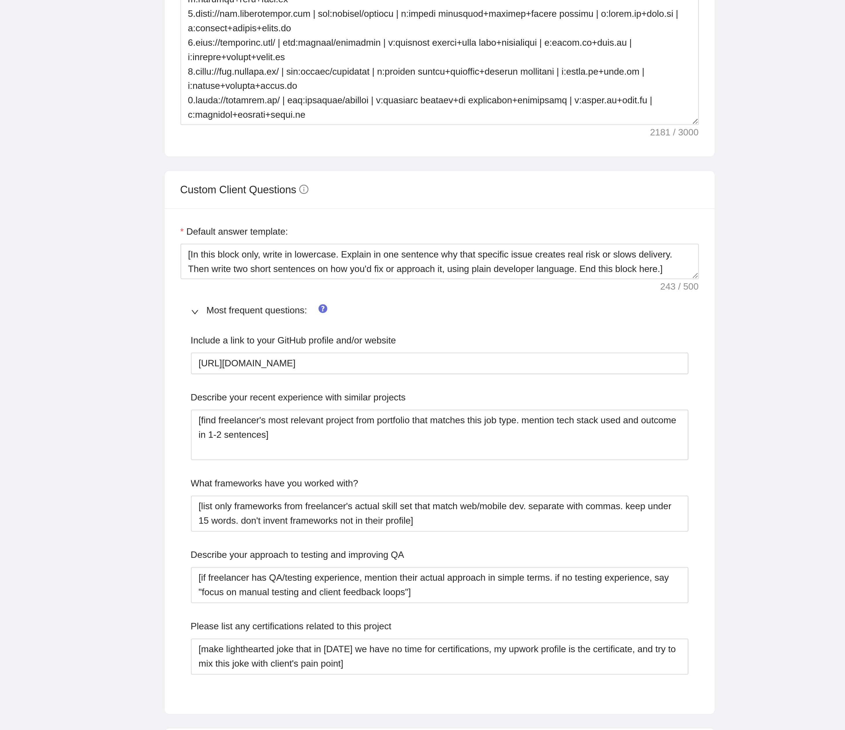
scroll to position [407, 0]
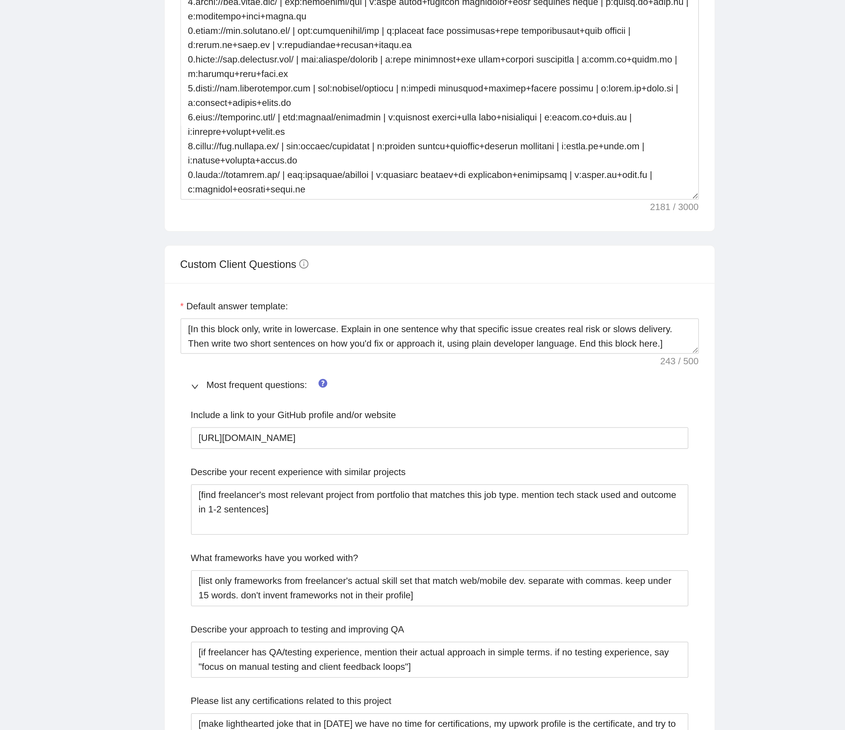
drag, startPoint x: 571, startPoint y: 503, endPoint x: 575, endPoint y: 504, distance: 3.6
click at [433, 248] on div "Custom Client Questions" at bounding box center [463, 492] width 229 height 16
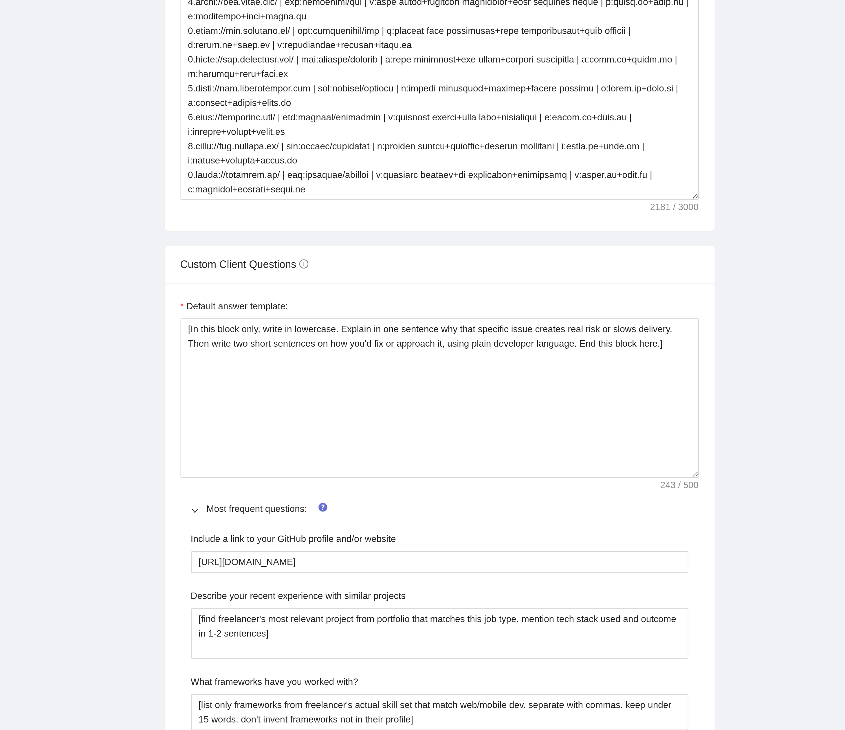
drag, startPoint x: 575, startPoint y: 533, endPoint x: 597, endPoint y: 584, distance: 55.9
click at [433, 248] on main "💼 A.K. Next.js "next.js" | nextjs | "next js" Save Advanced Job Category Jobs C…" at bounding box center [462, 588] width 745 height 1945
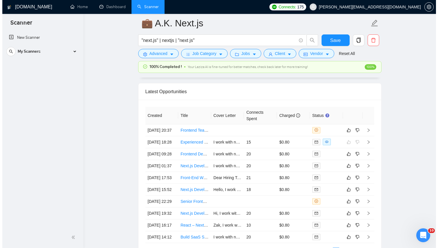
scroll to position [1699, 0]
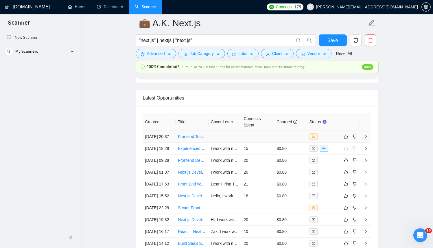
click at [229, 143] on td at bounding box center [225, 137] width 33 height 12
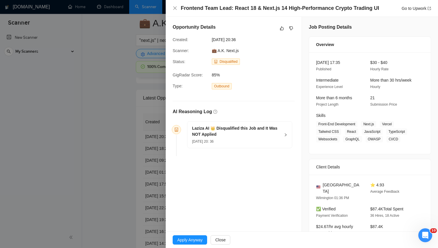
click at [286, 133] on div "Laziza AI 👑 Disqualified this Job and It Was NOT Applied [DATE] 20: 36" at bounding box center [239, 135] width 104 height 26
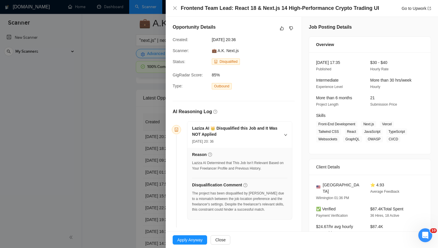
click at [80, 133] on div at bounding box center [219, 124] width 438 height 248
